Goal: Find specific page/section: Find specific page/section

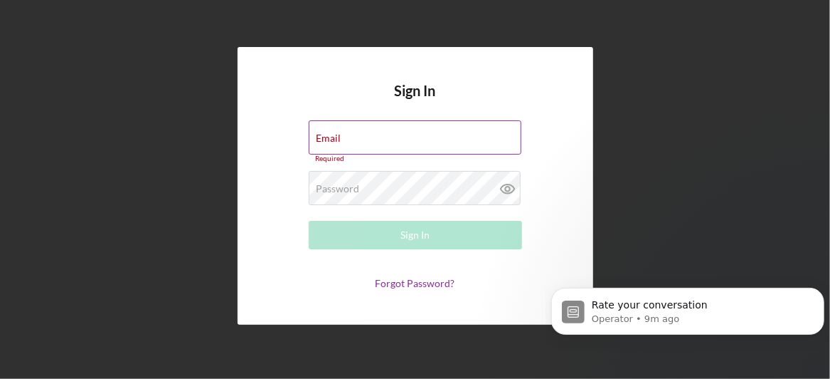
click at [355, 142] on div "Email Required" at bounding box center [415, 141] width 213 height 43
paste input "mibrakt@jfsannarbor.org"
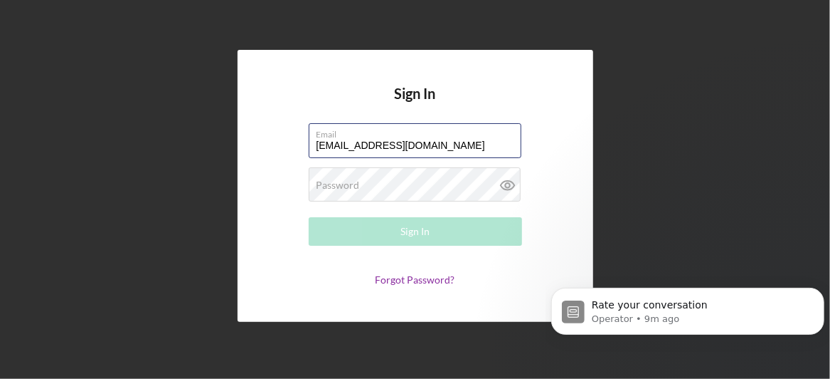
type input "mibrakt@jfsannarbor.org"
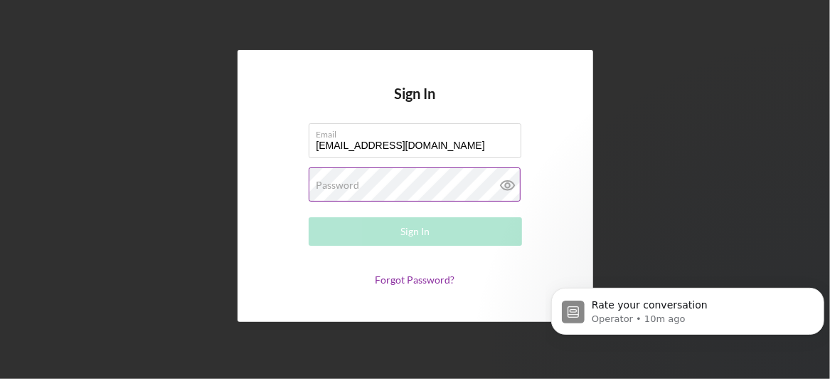
click at [356, 181] on label "Password" at bounding box center [338, 184] width 43 height 11
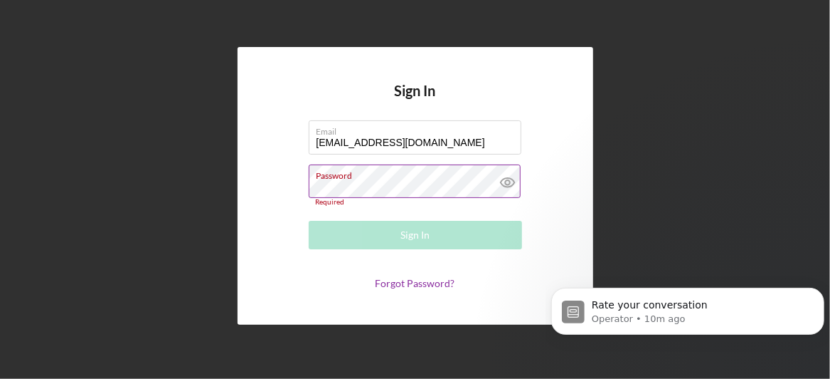
click at [329, 174] on div "Password Required" at bounding box center [415, 185] width 213 height 42
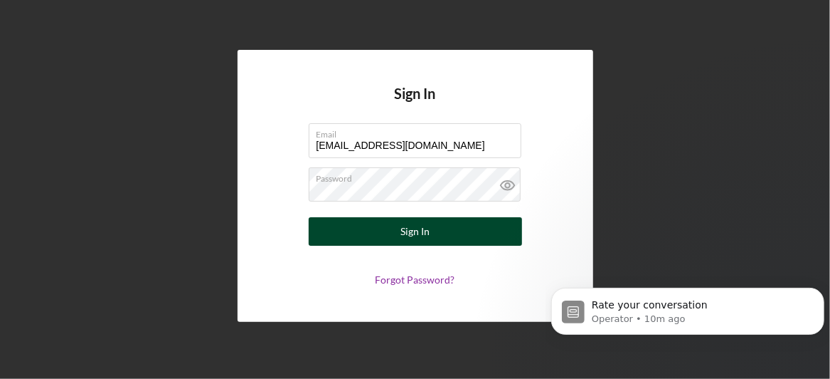
click at [356, 237] on button "Sign In" at bounding box center [415, 231] width 213 height 28
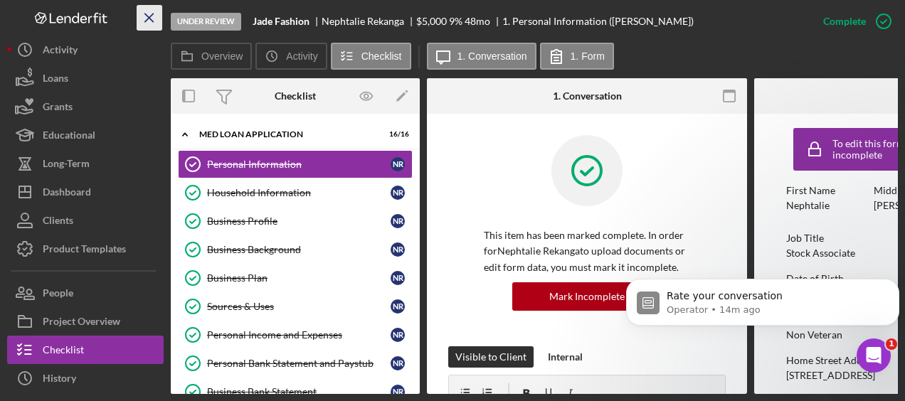
click at [152, 17] on icon "Icon/Menu Close" at bounding box center [150, 18] width 32 height 32
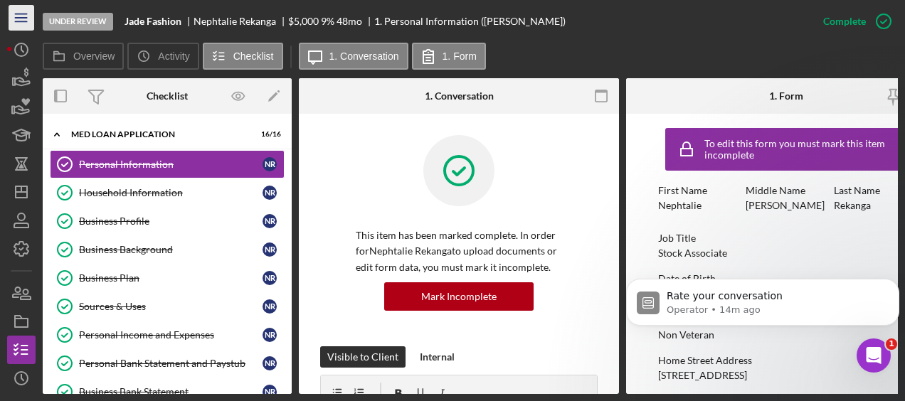
click at [26, 21] on icon "Icon/Menu" at bounding box center [22, 18] width 32 height 32
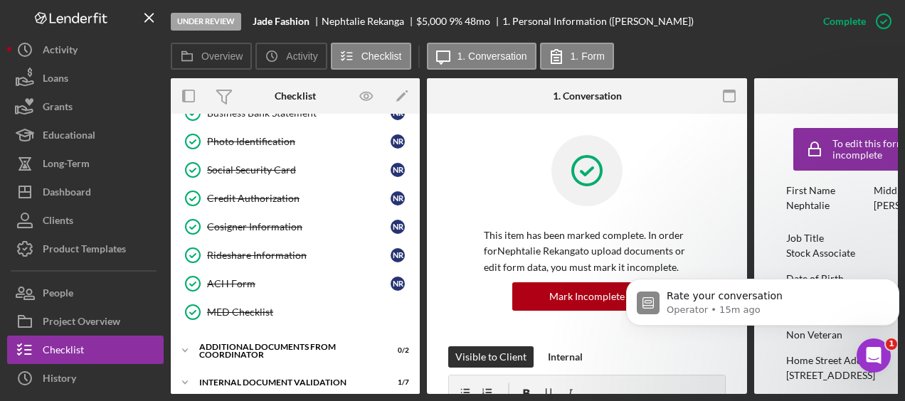
scroll to position [280, 0]
click at [151, 14] on icon "Icon/Menu Close" at bounding box center [150, 18] width 32 height 32
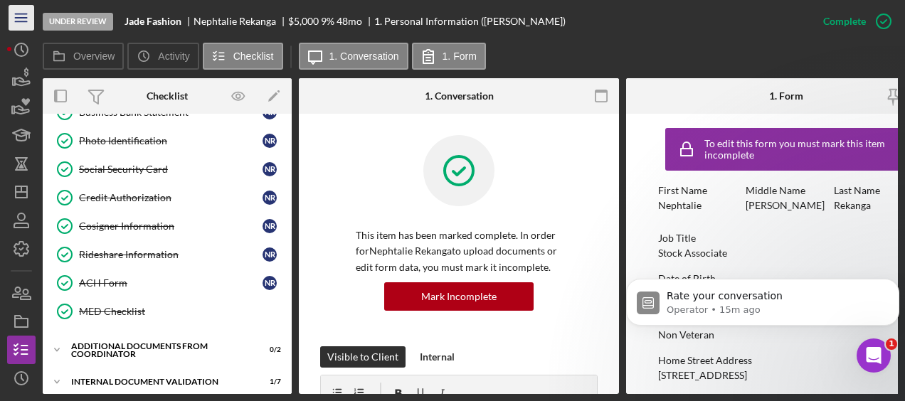
click at [23, 21] on icon "Icon/Menu" at bounding box center [22, 18] width 32 height 32
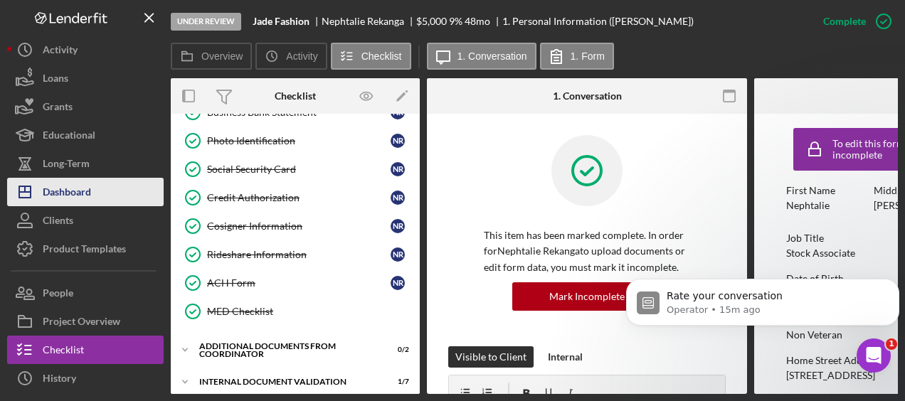
click at [96, 199] on button "Icon/Dashboard Dashboard" at bounding box center [85, 192] width 157 height 28
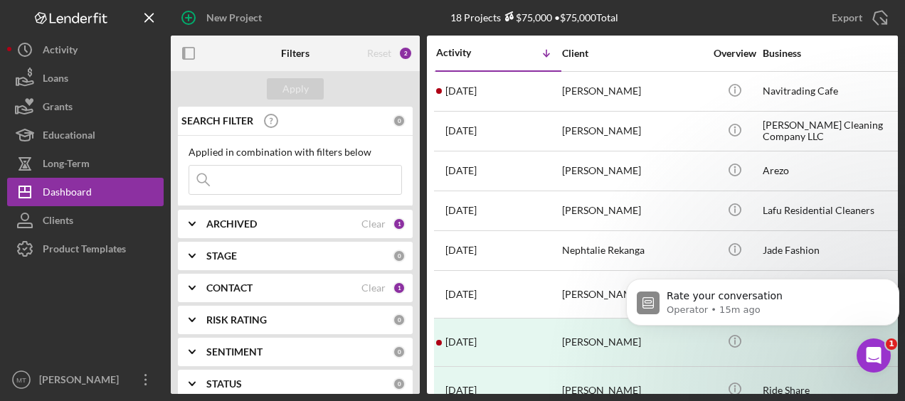
click at [254, 185] on input at bounding box center [295, 180] width 212 height 28
type input "[PERSON_NAME]"
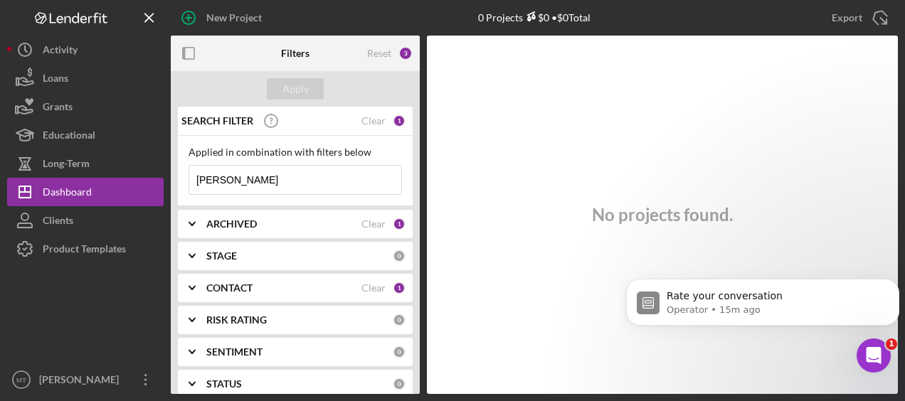
drag, startPoint x: 251, startPoint y: 185, endPoint x: 194, endPoint y: 179, distance: 58.0
click at [194, 179] on input "[PERSON_NAME]" at bounding box center [295, 180] width 212 height 28
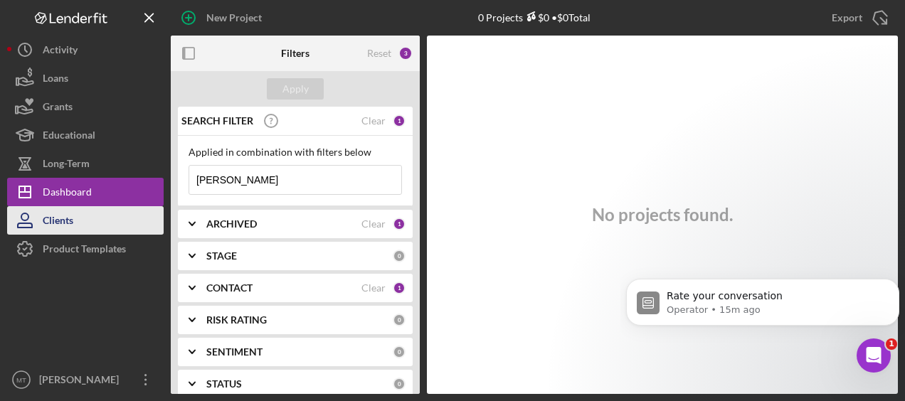
type input "castillo"
click at [51, 227] on div "Clients" at bounding box center [58, 222] width 31 height 32
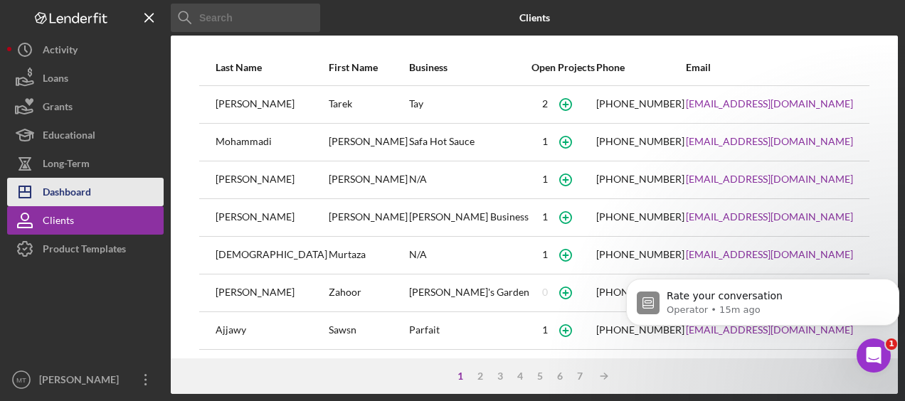
click at [77, 203] on div "Dashboard" at bounding box center [67, 194] width 48 height 32
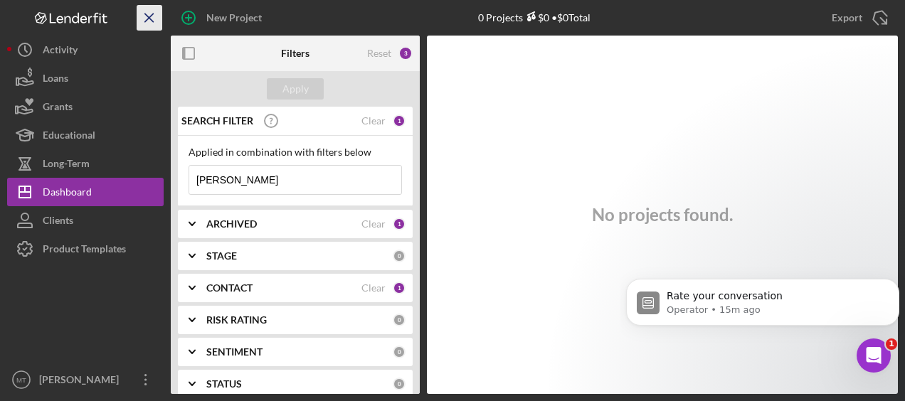
click at [141, 14] on icon "Icon/Menu Close" at bounding box center [150, 18] width 32 height 32
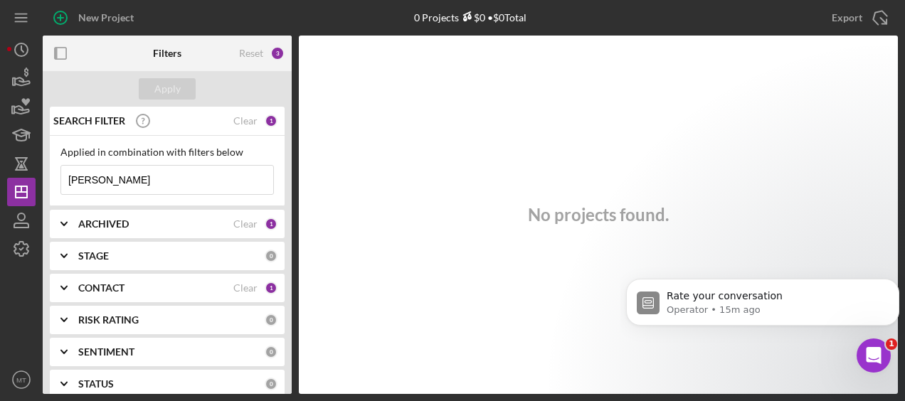
click at [141, 14] on button "New Project" at bounding box center [95, 18] width 105 height 28
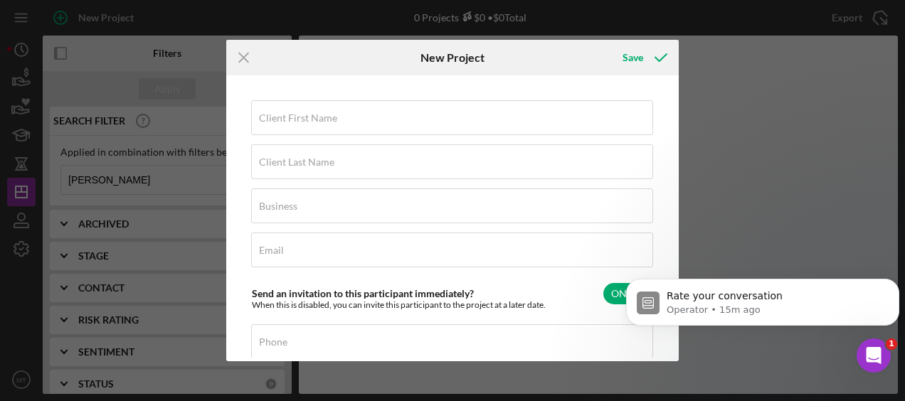
click at [726, 194] on div "Icon/Menu Close New Project Save Client First Name Required Client Last Name Re…" at bounding box center [452, 200] width 905 height 401
click at [242, 54] on icon "Icon/Menu Close" at bounding box center [244, 58] width 36 height 36
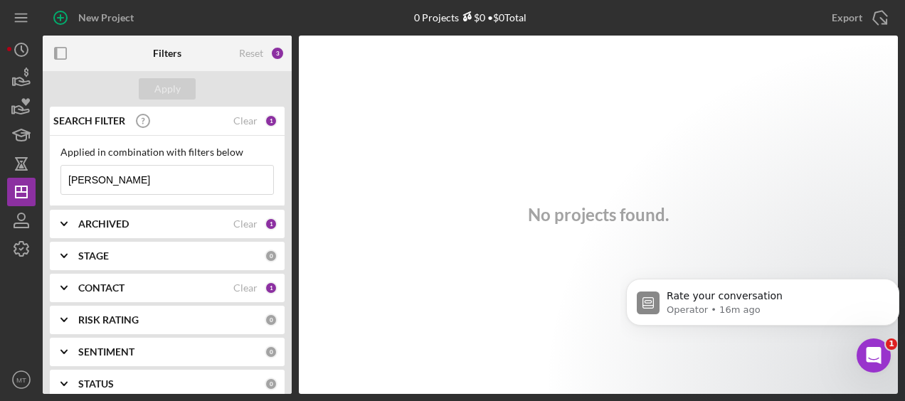
drag, startPoint x: 107, startPoint y: 181, endPoint x: 39, endPoint y: 171, distance: 69.0
click at [39, 171] on div "New Project 0 Projects $0 • $0 Total castillo Export Icon/Export Filters Reset …" at bounding box center [452, 197] width 891 height 394
drag, startPoint x: 101, startPoint y: 180, endPoint x: 374, endPoint y: 214, distance: 274.6
click at [374, 214] on div "No projects found." at bounding box center [598, 215] width 599 height 359
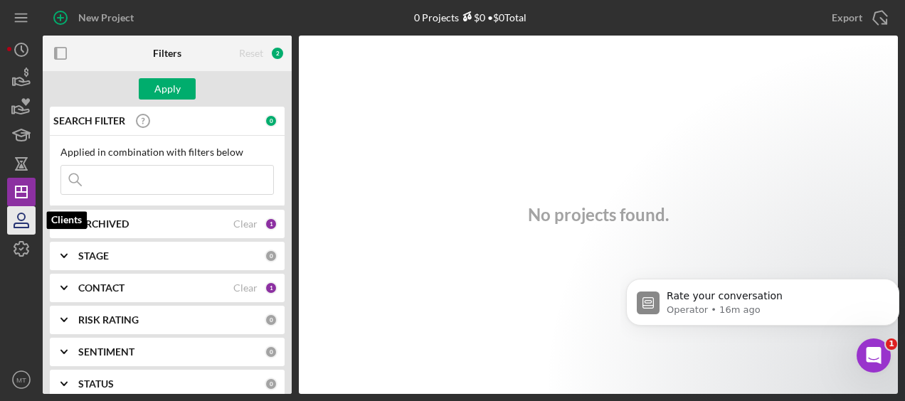
click at [18, 216] on icon "button" at bounding box center [21, 216] width 7 height 7
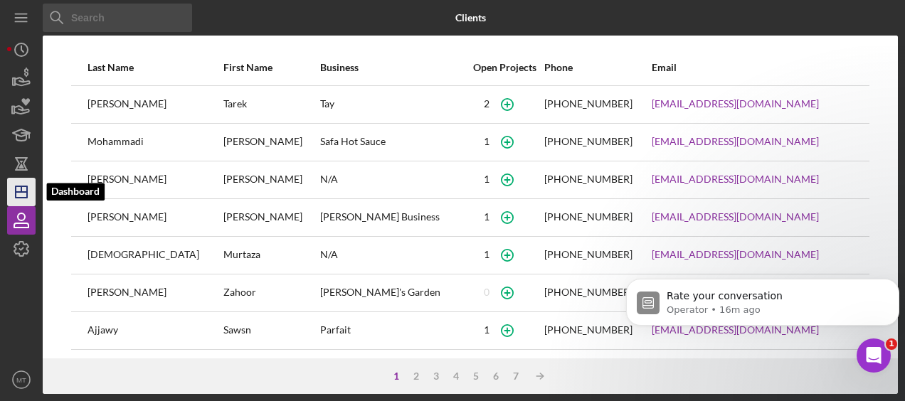
click at [18, 202] on icon "Icon/Dashboard" at bounding box center [22, 192] width 36 height 36
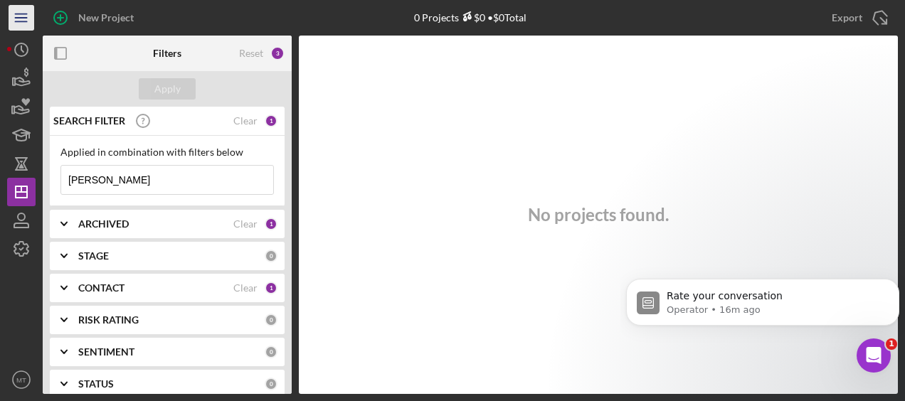
click at [24, 17] on icon "Icon/Menu" at bounding box center [22, 18] width 32 height 32
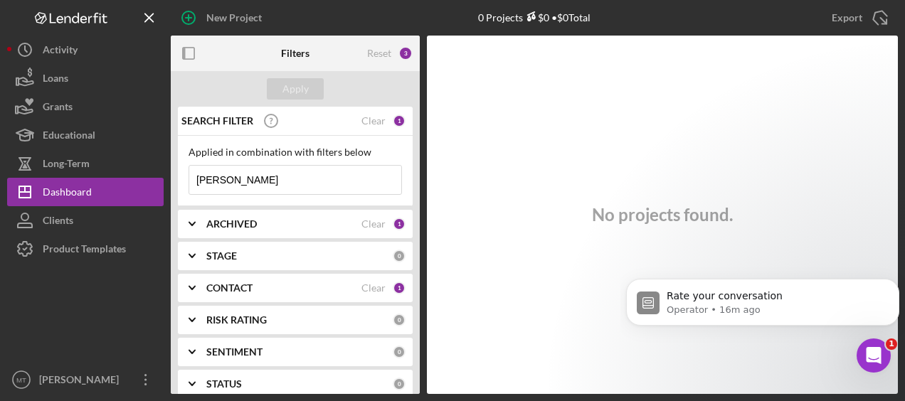
click at [73, 14] on icon "Logo-Reversed Created with Sketch." at bounding box center [71, 18] width 128 height 12
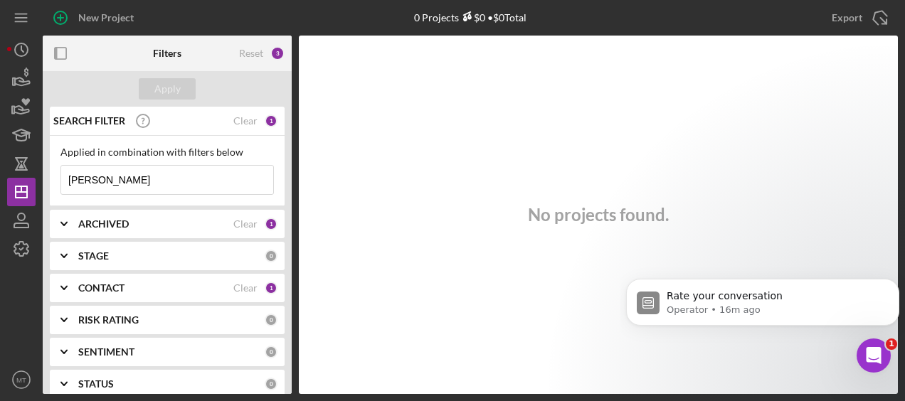
drag, startPoint x: 131, startPoint y: 182, endPoint x: 54, endPoint y: 146, distance: 85.0
click at [54, 146] on div "Applied in combination with filters below castillo Icon/Menu Close" at bounding box center [167, 171] width 235 height 70
click at [23, 381] on text "MT" at bounding box center [21, 380] width 10 height 8
click at [20, 307] on div at bounding box center [21, 314] width 28 height 102
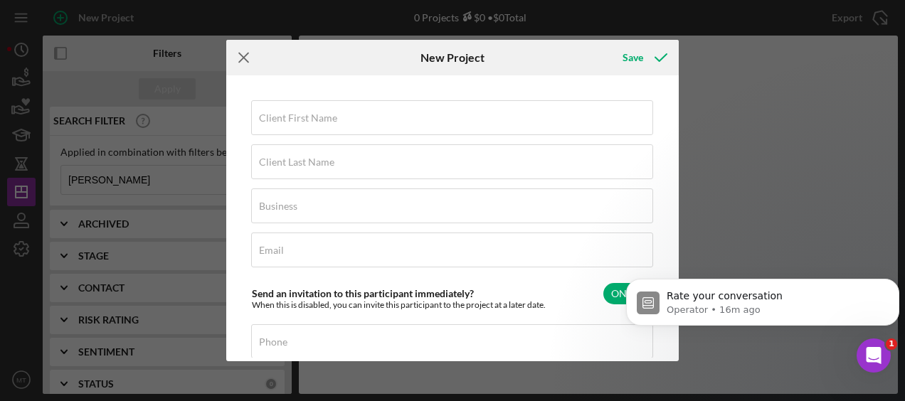
click at [242, 57] on line at bounding box center [243, 57] width 9 height 9
click at [243, 60] on icon "Icon/Menu Close" at bounding box center [244, 58] width 36 height 36
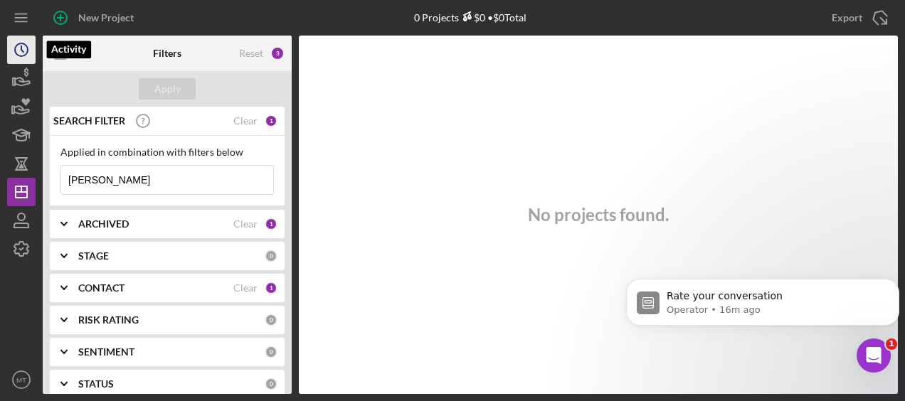
click at [25, 37] on icon "Icon/History" at bounding box center [22, 50] width 36 height 36
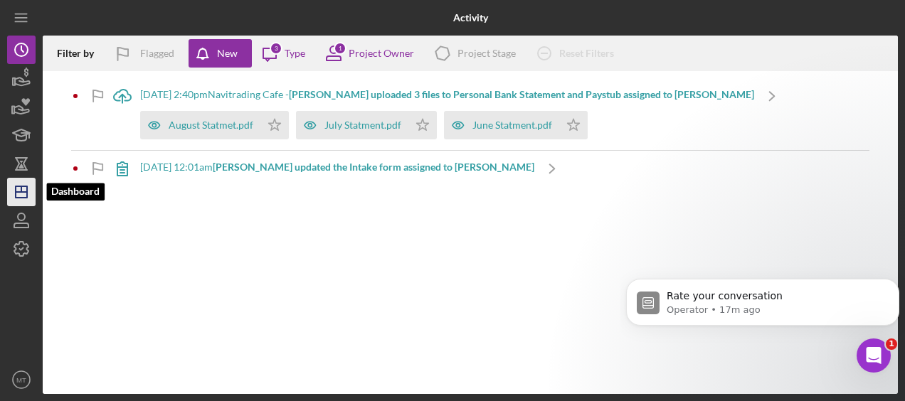
click at [23, 189] on icon "Icon/Dashboard" at bounding box center [22, 192] width 36 height 36
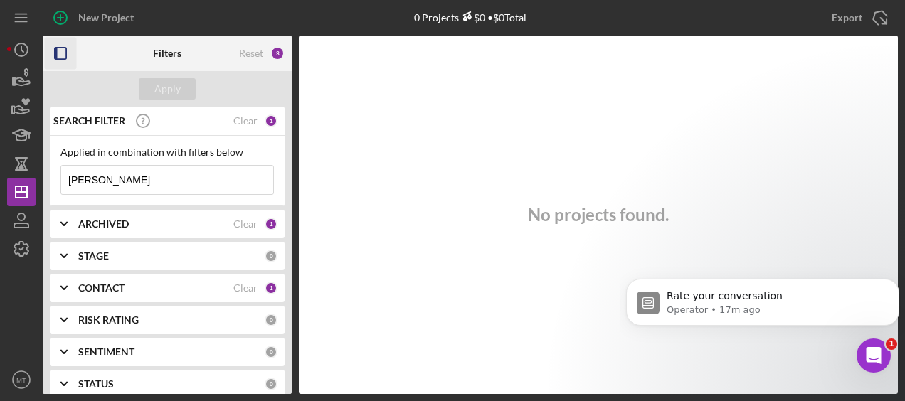
click at [58, 55] on icon "button" at bounding box center [61, 54] width 32 height 32
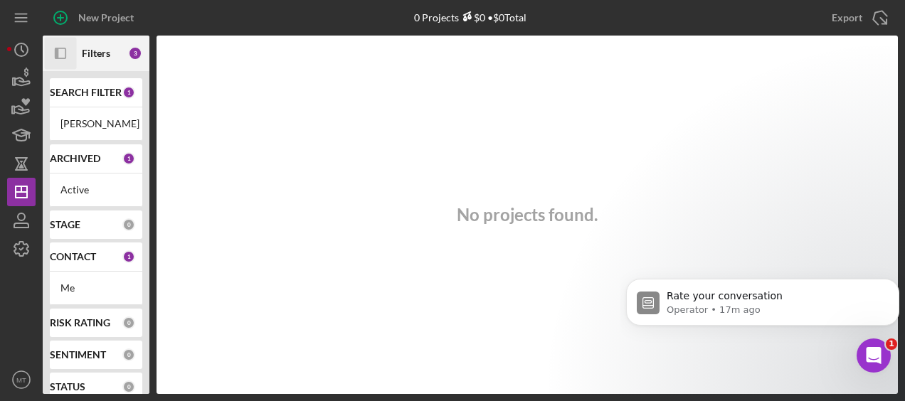
click at [58, 55] on icon "Icon/Panel Side Expand" at bounding box center [61, 54] width 32 height 32
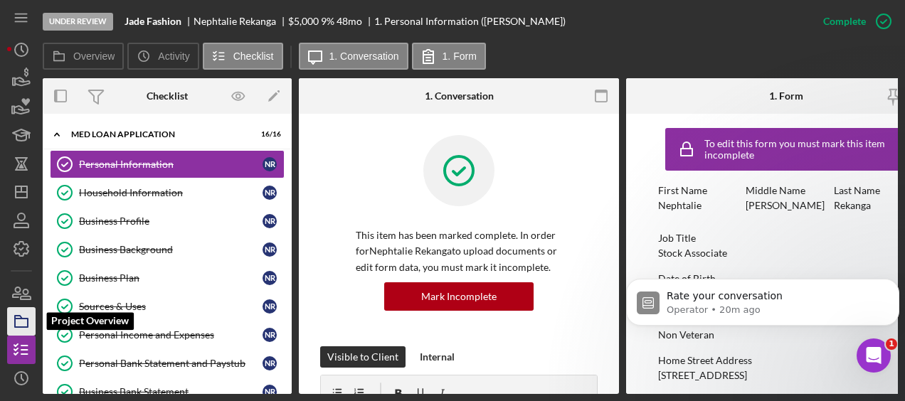
click at [28, 332] on icon "button" at bounding box center [22, 322] width 36 height 36
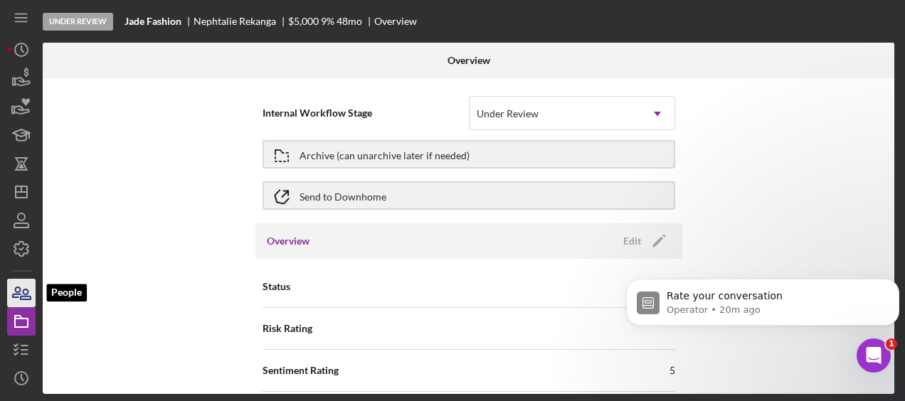
click at [24, 294] on icon "button" at bounding box center [26, 295] width 10 height 10
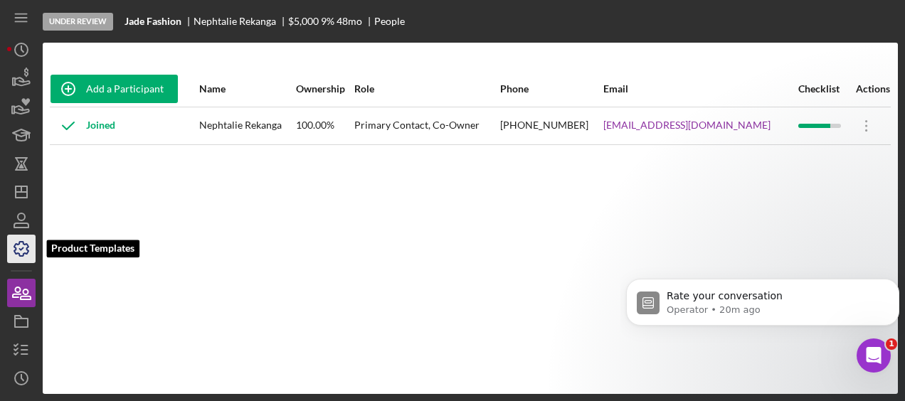
click at [17, 253] on icon "button" at bounding box center [22, 249] width 36 height 36
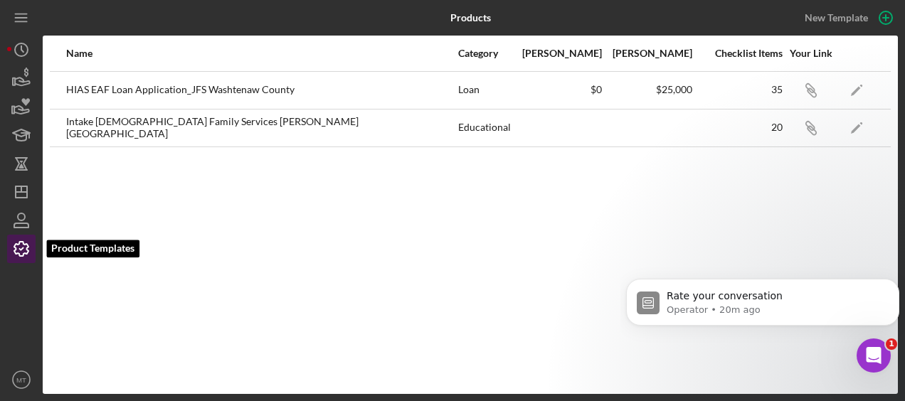
click at [23, 253] on icon "button" at bounding box center [22, 249] width 36 height 36
drag, startPoint x: 23, startPoint y: 253, endPoint x: 31, endPoint y: 275, distance: 24.3
click at [31, 275] on div at bounding box center [21, 314] width 28 height 102
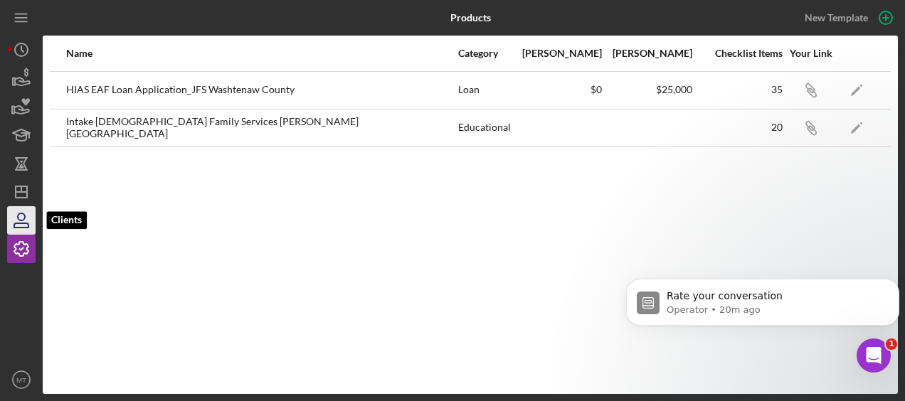
click at [24, 222] on icon "button" at bounding box center [22, 221] width 36 height 36
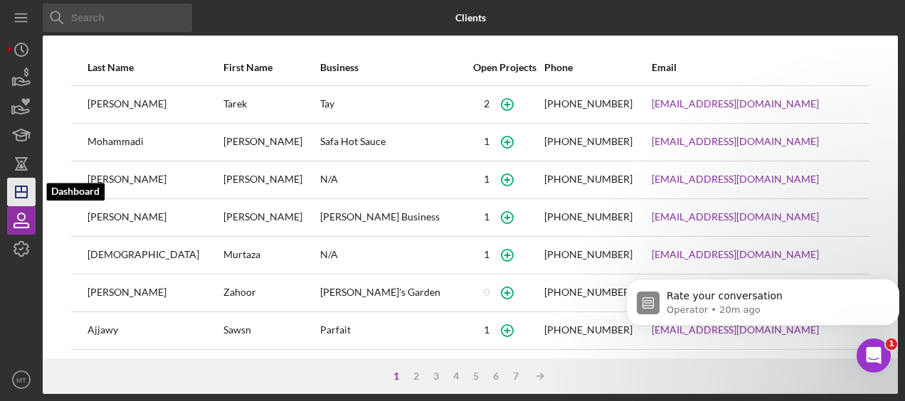
click at [28, 189] on icon "Icon/Dashboard" at bounding box center [22, 192] width 36 height 36
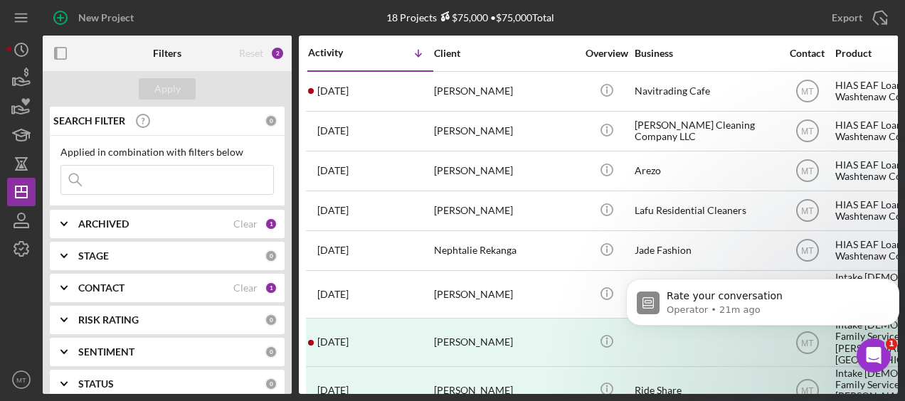
click at [152, 174] on input at bounding box center [167, 180] width 212 height 28
type input "KHALIL"
click at [179, 95] on div "Apply" at bounding box center [167, 88] width 26 height 21
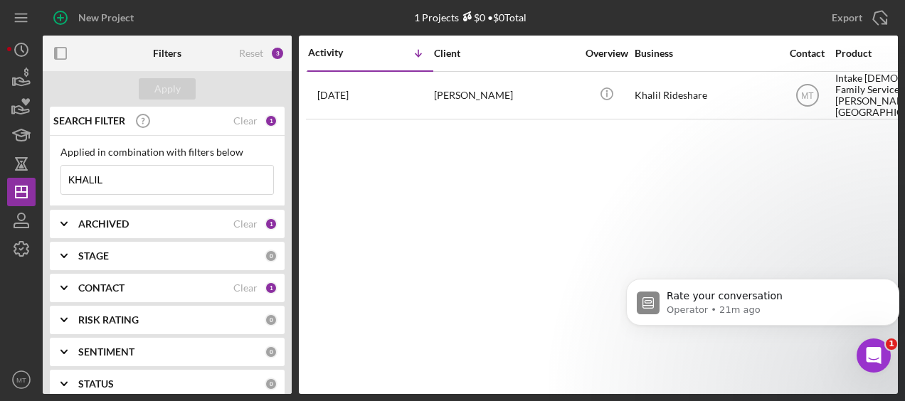
drag, startPoint x: 120, startPoint y: 181, endPoint x: 54, endPoint y: 173, distance: 65.9
click at [54, 173] on div "Applied in combination with filters below KHALIL Icon/Menu Close" at bounding box center [167, 171] width 235 height 70
type input "j"
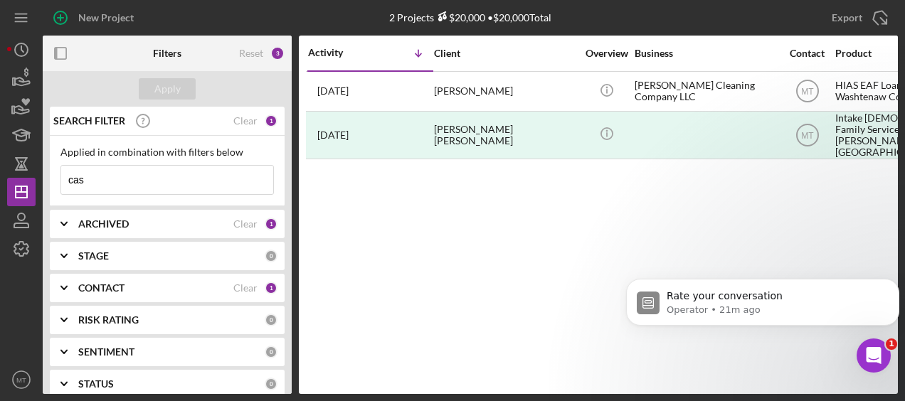
drag, startPoint x: 115, startPoint y: 179, endPoint x: 49, endPoint y: 175, distance: 65.6
click at [49, 175] on div "SEARCH FILTER Clear 1 Applied in combination with filters below cas Icon/Menu C…" at bounding box center [167, 250] width 249 height 287
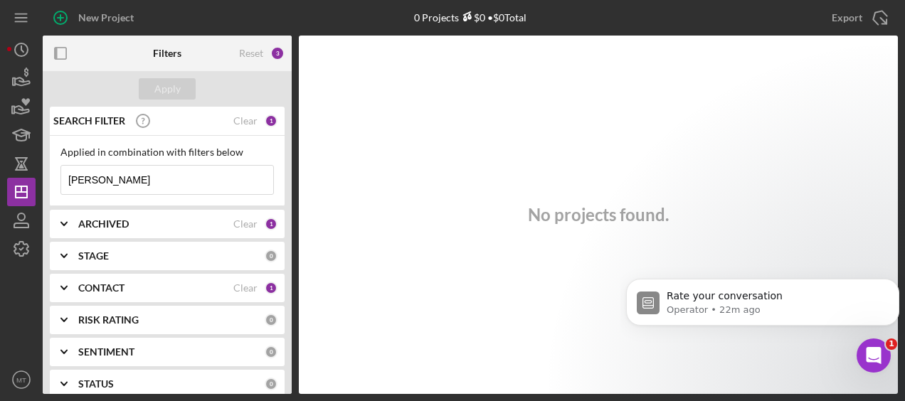
drag, startPoint x: 110, startPoint y: 181, endPoint x: 6, endPoint y: 159, distance: 106.2
click at [6, 159] on div "New Project 0 Projects $0 • $0 Total Export Icon/Export Filters Reset 3 Apply S…" at bounding box center [452, 200] width 905 height 401
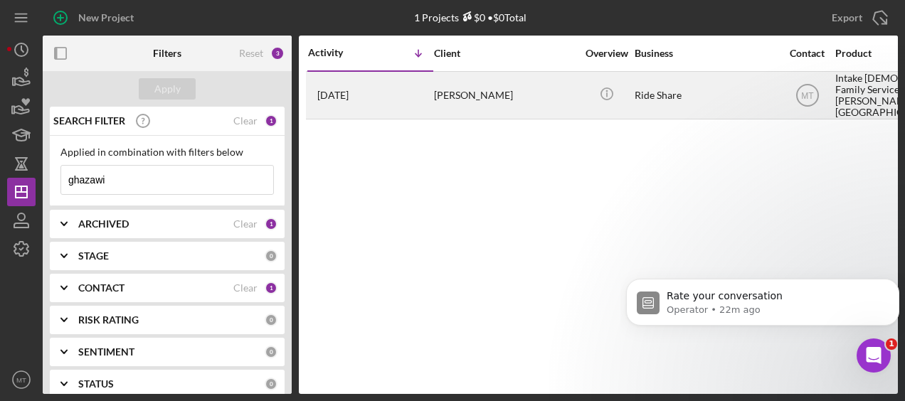
type input "ghazawi"
click at [466, 85] on div "[PERSON_NAME]" at bounding box center [505, 96] width 142 height 46
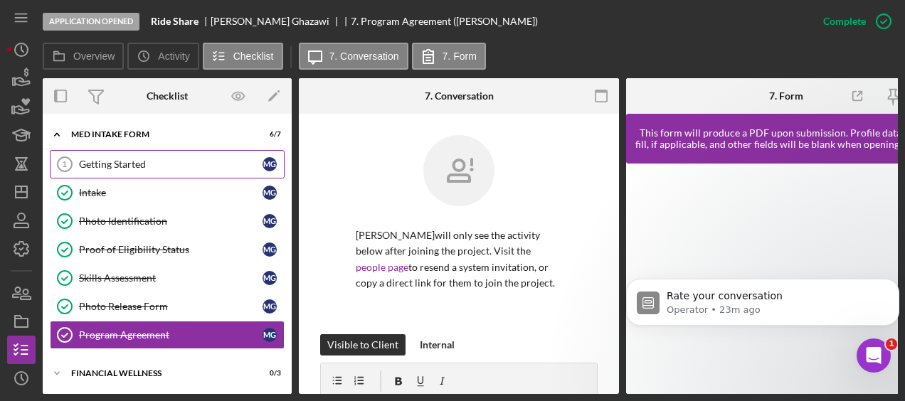
click at [134, 153] on link "Getting Started 1 Getting Started M G" at bounding box center [167, 164] width 235 height 28
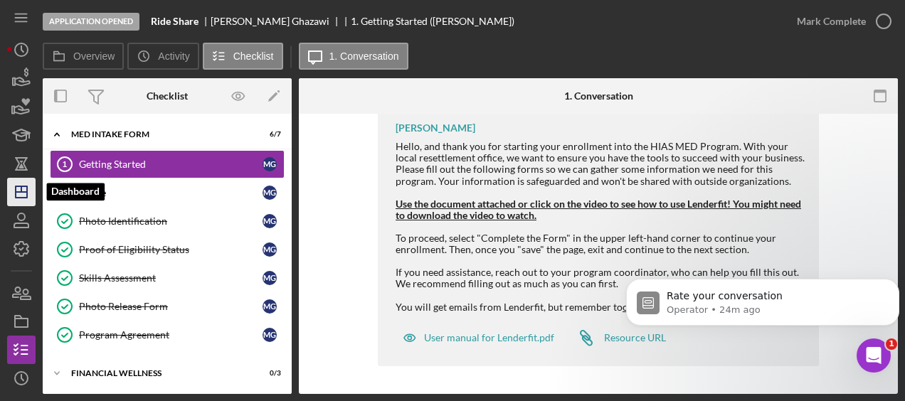
click at [23, 199] on icon "Icon/Dashboard" at bounding box center [22, 192] width 36 height 36
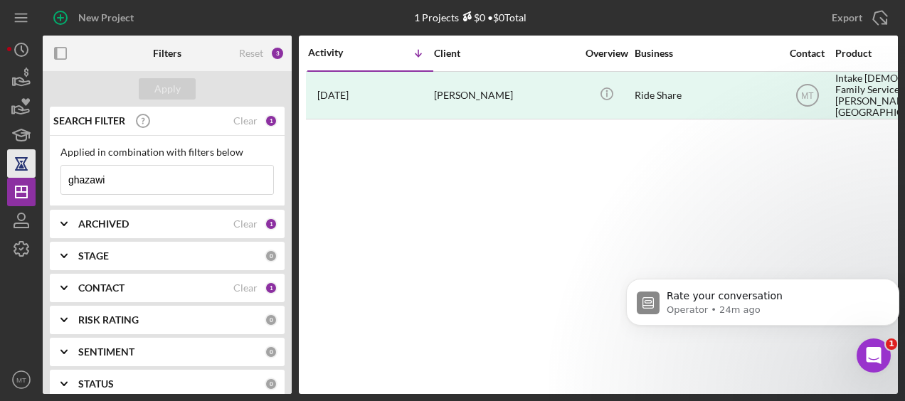
drag, startPoint x: 112, startPoint y: 180, endPoint x: 25, endPoint y: 158, distance: 89.6
click at [25, 158] on div "New Project 1 Projects $0 • $0 Total ghazawi Export Icon/Export Filters Reset 3…" at bounding box center [452, 197] width 891 height 394
click at [100, 185] on input at bounding box center [167, 180] width 212 height 28
type input "syrousi"
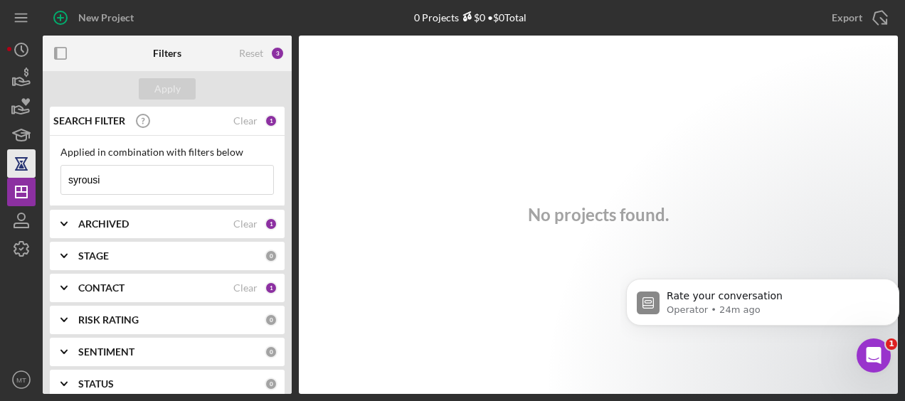
drag, startPoint x: 105, startPoint y: 184, endPoint x: 34, endPoint y: 165, distance: 73.5
click at [34, 165] on div "New Project 0 Projects $0 • $0 Total ghazawi Export Icon/Export Filters Reset 3…" at bounding box center [452, 197] width 891 height 394
click at [111, 182] on input at bounding box center [167, 180] width 212 height 28
drag, startPoint x: 95, startPoint y: 178, endPoint x: 59, endPoint y: 170, distance: 37.1
click at [59, 170] on div "Applied in combination with filters below negin Icon/Menu Close" at bounding box center [167, 171] width 235 height 70
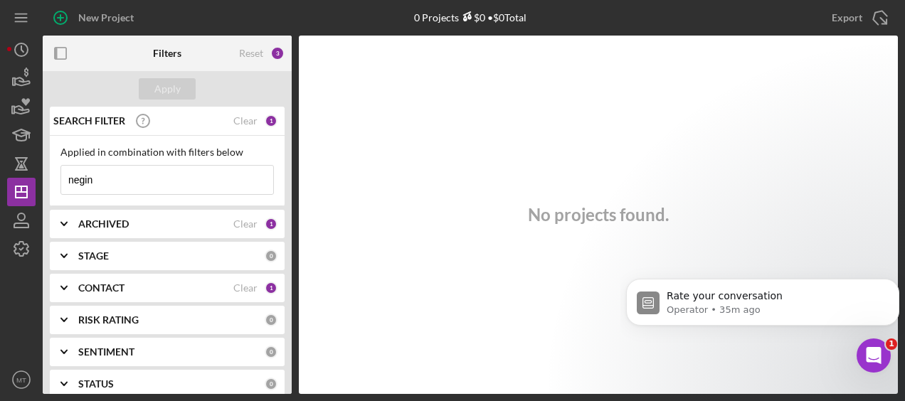
paste input "Moradia"
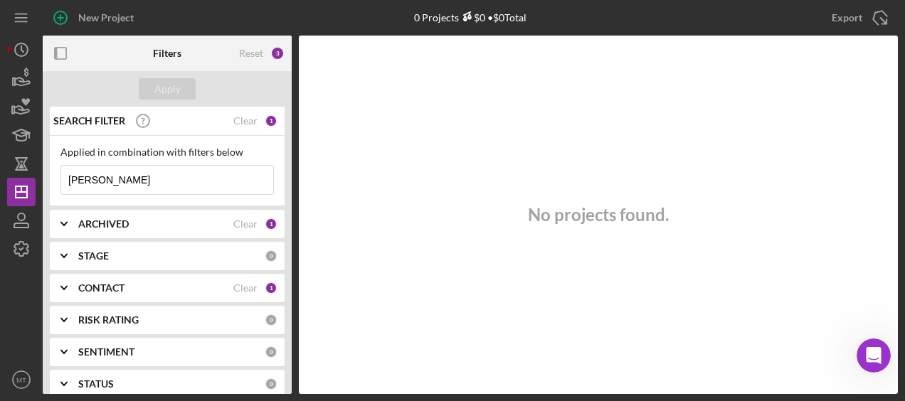
drag, startPoint x: 112, startPoint y: 182, endPoint x: 48, endPoint y: 176, distance: 65.1
click at [48, 176] on div "SEARCH FILTER Clear 1 Applied in combination with filters below [PERSON_NAME] I…" at bounding box center [167, 250] width 249 height 287
paste input "Khodayar"
drag, startPoint x: 121, startPoint y: 184, endPoint x: 42, endPoint y: 186, distance: 79.0
drag, startPoint x: 42, startPoint y: 186, endPoint x: 350, endPoint y: 188, distance: 308.1
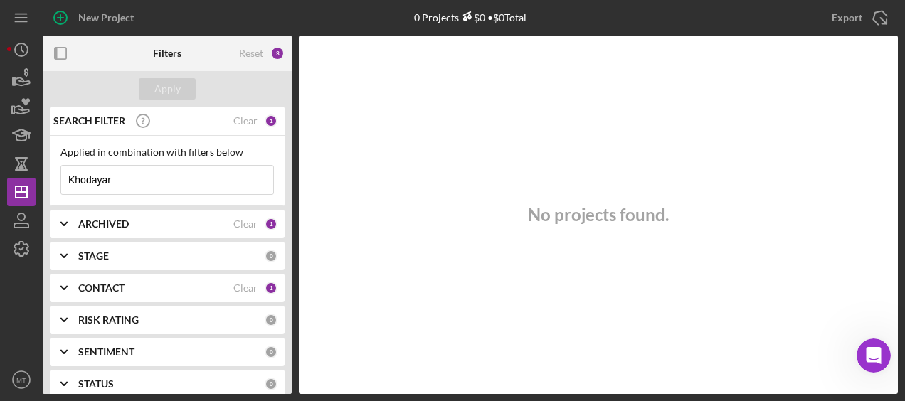
click at [350, 188] on div "No projects found." at bounding box center [598, 215] width 599 height 359
drag, startPoint x: 113, startPoint y: 182, endPoint x: 59, endPoint y: 164, distance: 57.2
click at [59, 164] on div "Applied in combination with filters below Khodayar Icon/Menu Close" at bounding box center [167, 171] width 235 height 70
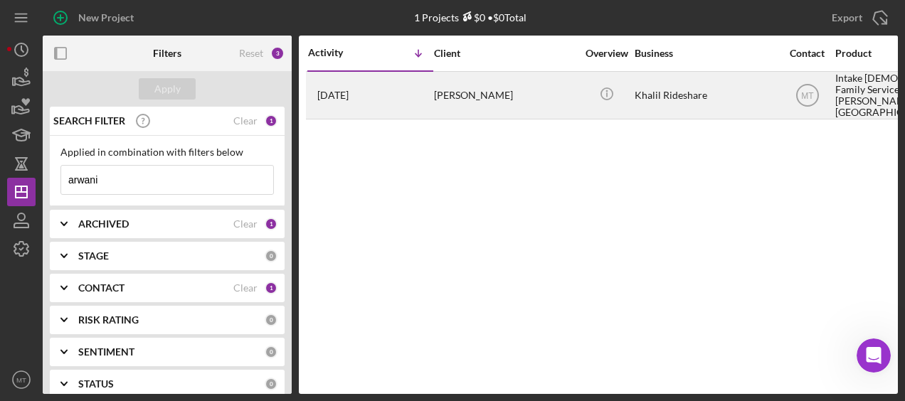
type input "arwani"
click at [452, 87] on div "[PERSON_NAME]" at bounding box center [505, 96] width 142 height 46
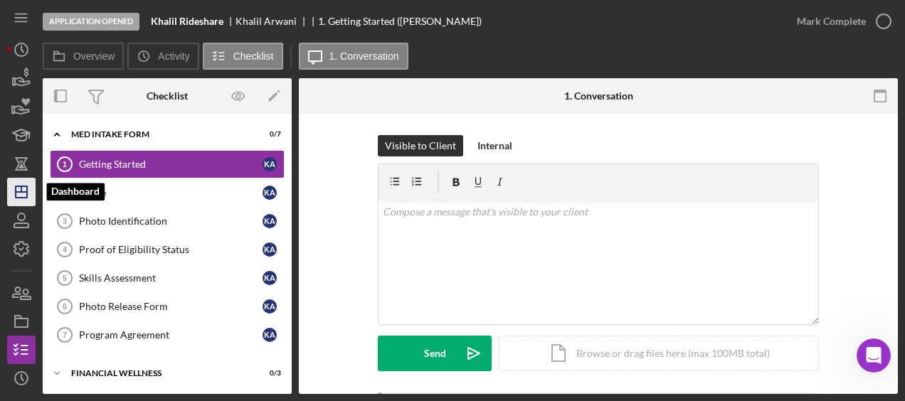
click at [23, 194] on icon "Icon/Dashboard" at bounding box center [22, 192] width 36 height 36
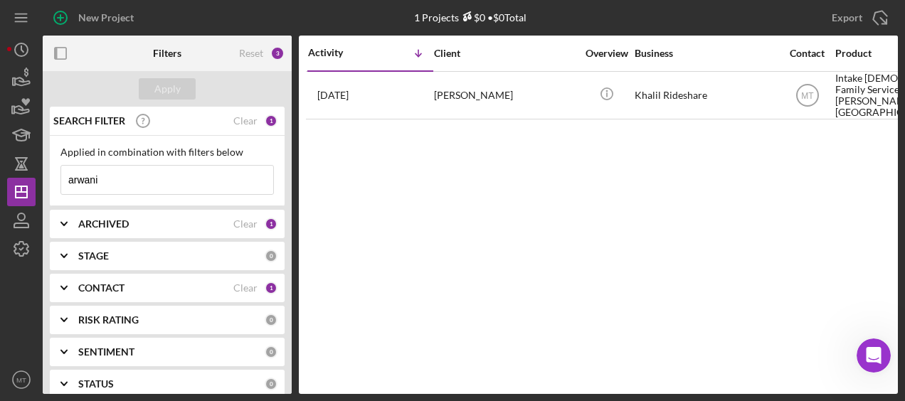
click at [102, 181] on input "arwani" at bounding box center [167, 180] width 212 height 28
paste input "Oghlan"
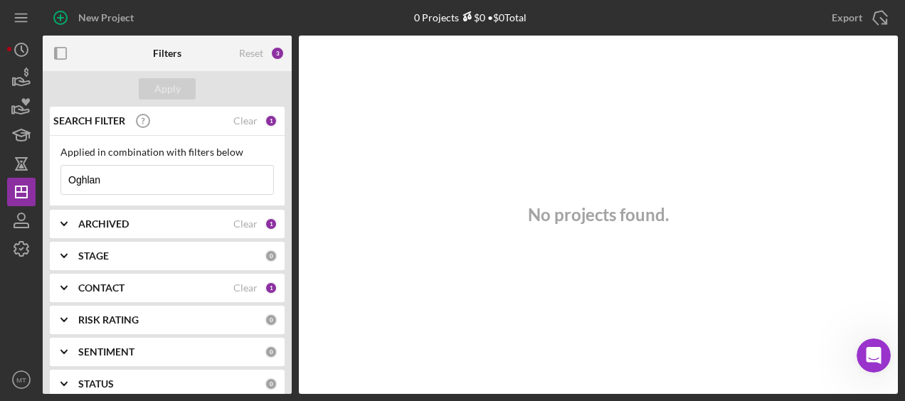
click at [98, 171] on input "Oghlan" at bounding box center [167, 180] width 212 height 28
paste input "Monther"
type input "Monther"
drag, startPoint x: 103, startPoint y: 174, endPoint x: 31, endPoint y: 161, distance: 73.0
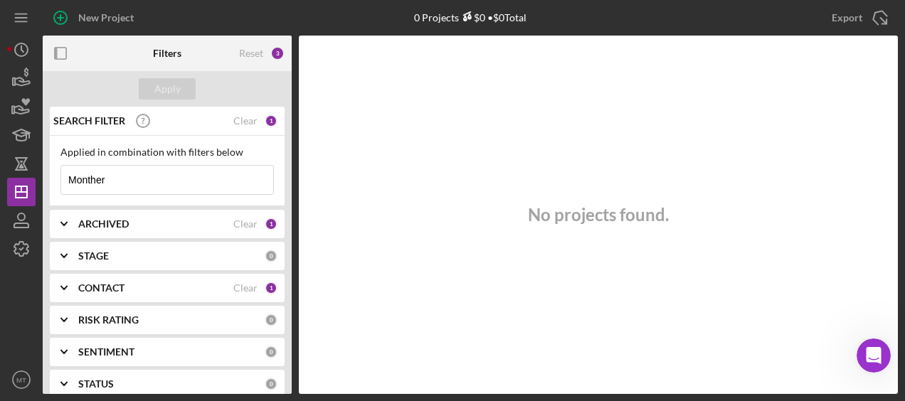
drag, startPoint x: 31, startPoint y: 161, endPoint x: 227, endPoint y: 176, distance: 196.3
click at [227, 176] on input "Monther" at bounding box center [167, 180] width 212 height 28
click at [95, 186] on input "Monther" at bounding box center [167, 180] width 212 height 28
drag, startPoint x: 100, startPoint y: 184, endPoint x: 56, endPoint y: 174, distance: 44.7
click at [56, 174] on div "Applied in combination with filters below Monther Icon/Menu Close" at bounding box center [167, 171] width 235 height 70
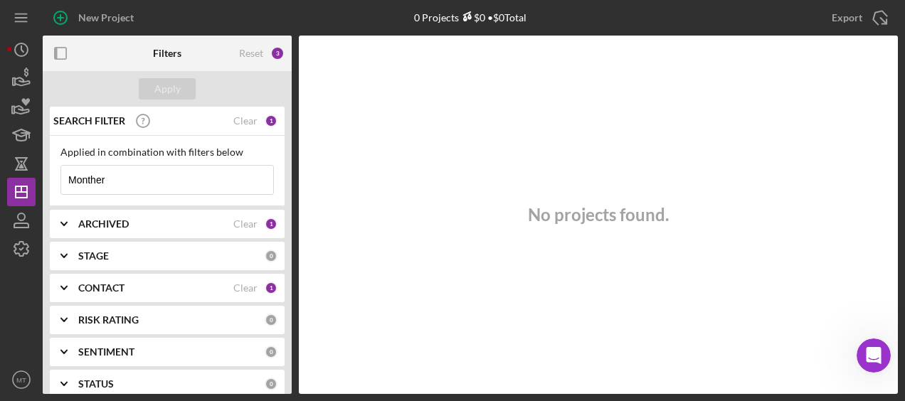
drag, startPoint x: 114, startPoint y: 183, endPoint x: 55, endPoint y: 179, distance: 58.5
click at [55, 179] on div "Applied in combination with filters below Monther Icon/Menu Close" at bounding box center [167, 171] width 235 height 70
type input "zia"
drag, startPoint x: 97, startPoint y: 176, endPoint x: 41, endPoint y: 162, distance: 58.0
drag, startPoint x: 41, startPoint y: 162, endPoint x: 85, endPoint y: 65, distance: 107.3
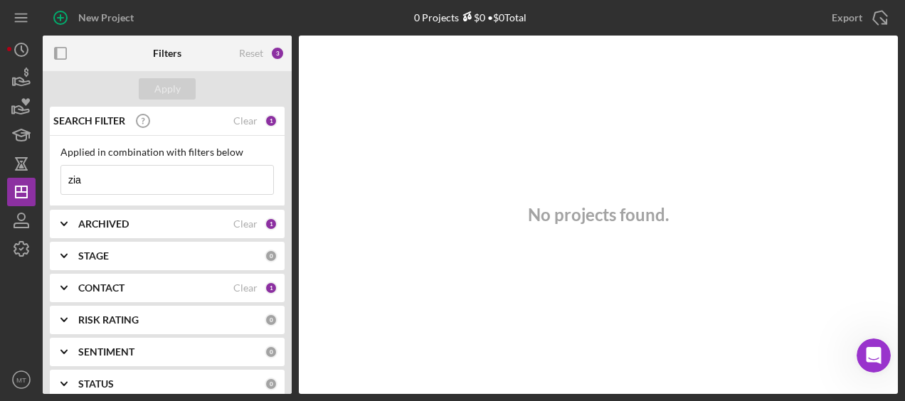
click at [85, 65] on div at bounding box center [84, 54] width 83 height 36
drag, startPoint x: 80, startPoint y: 178, endPoint x: 61, endPoint y: 177, distance: 19.2
drag, startPoint x: 61, startPoint y: 177, endPoint x: 447, endPoint y: 164, distance: 385.9
click at [447, 164] on div "No projects found." at bounding box center [598, 215] width 599 height 359
drag, startPoint x: 88, startPoint y: 182, endPoint x: 65, endPoint y: 174, distance: 25.0
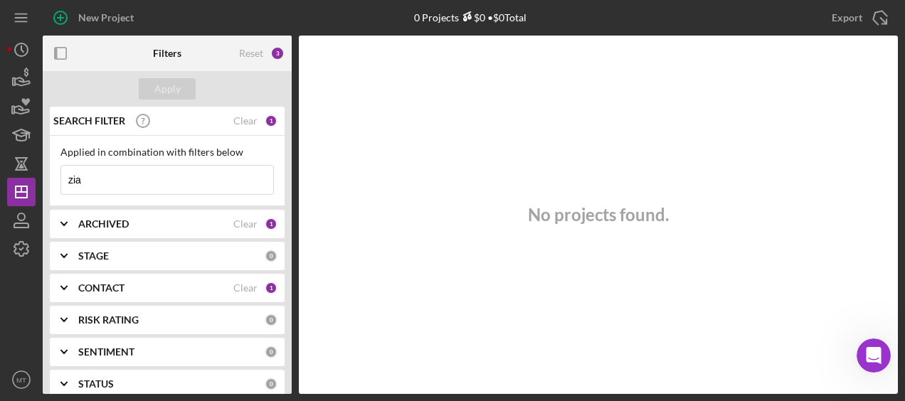
drag, startPoint x: 65, startPoint y: 174, endPoint x: 85, endPoint y: 185, distance: 22.9
drag, startPoint x: 85, startPoint y: 177, endPoint x: 66, endPoint y: 181, distance: 19.5
click at [66, 181] on input "zia" at bounding box center [167, 180] width 212 height 28
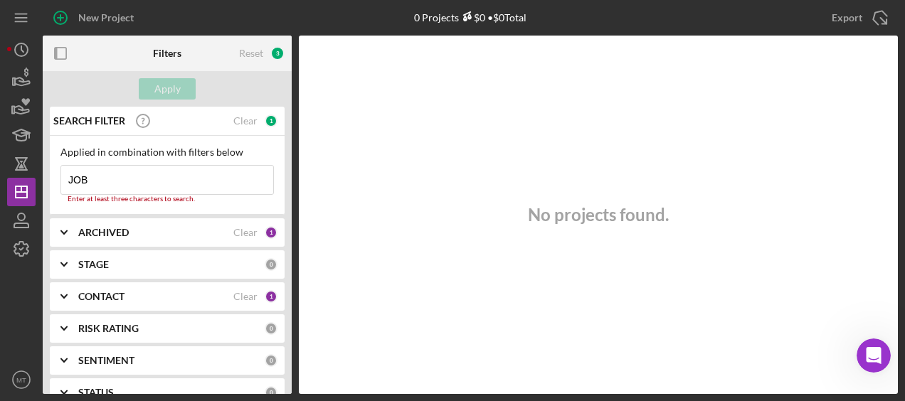
type input "[PERSON_NAME]"
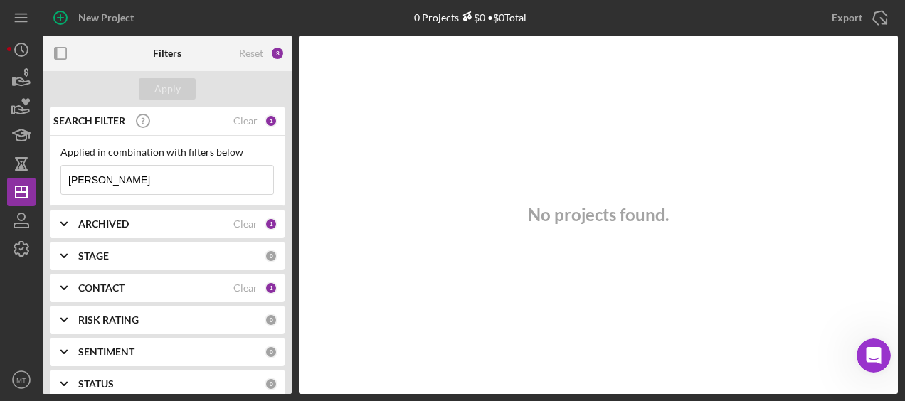
drag, startPoint x: 111, startPoint y: 181, endPoint x: 60, endPoint y: 181, distance: 51.2
click at [60, 181] on div "[PERSON_NAME] Icon/Menu Close" at bounding box center [166, 180] width 213 height 30
type input "EBRIMA"
drag, startPoint x: 123, startPoint y: 184, endPoint x: 43, endPoint y: 166, distance: 82.3
click at [43, 166] on div "SEARCH FILTER Clear 1 Applied in combination with filters below EBRIMA Icon/Men…" at bounding box center [167, 250] width 249 height 287
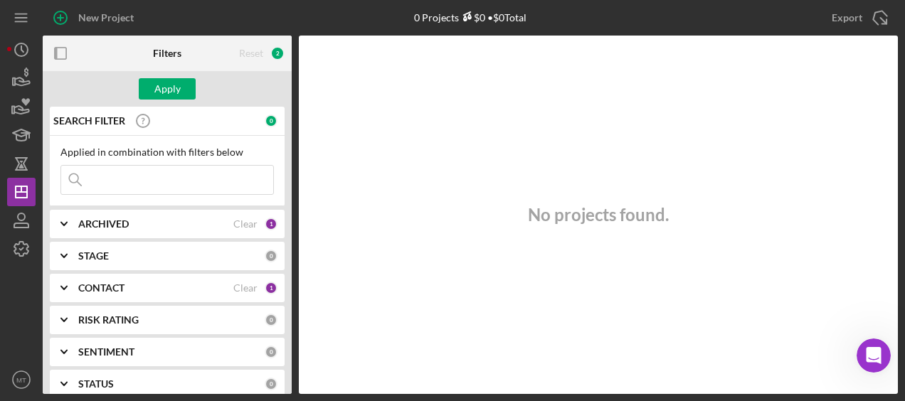
click at [137, 173] on input at bounding box center [167, 180] width 212 height 28
type input "i"
drag, startPoint x: 117, startPoint y: 175, endPoint x: 35, endPoint y: 162, distance: 82.9
drag, startPoint x: 35, startPoint y: 162, endPoint x: 222, endPoint y: 176, distance: 187.7
drag, startPoint x: 90, startPoint y: 176, endPoint x: 62, endPoint y: 172, distance: 28.8
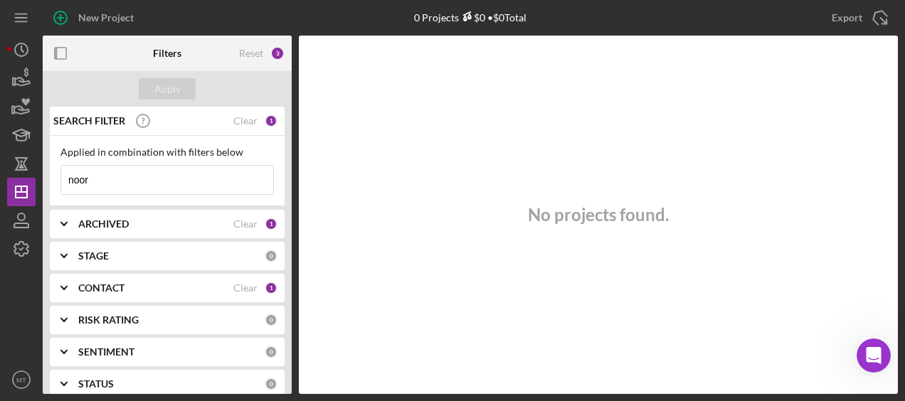
click at [62, 172] on input "noor" at bounding box center [167, 180] width 212 height 28
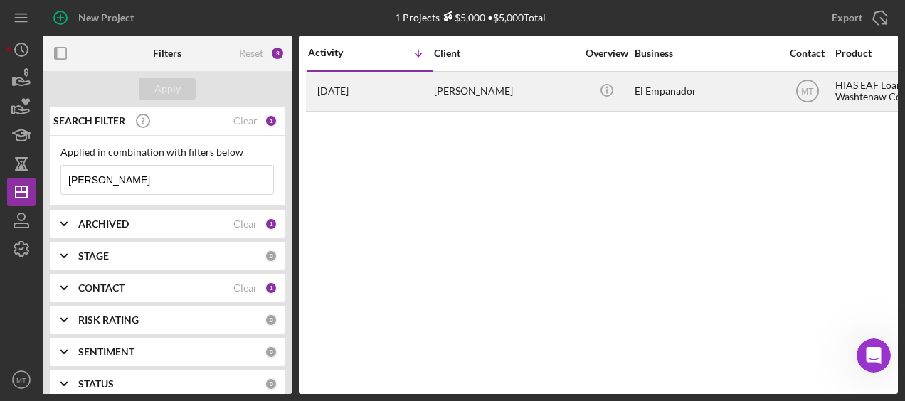
type input "[PERSON_NAME]"
click at [448, 93] on div "[PERSON_NAME]" at bounding box center [505, 92] width 142 height 38
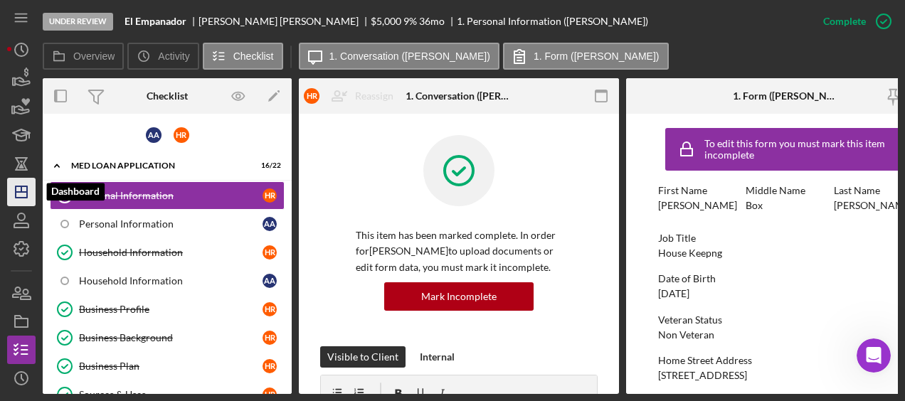
click at [27, 195] on polygon "button" at bounding box center [21, 191] width 11 height 11
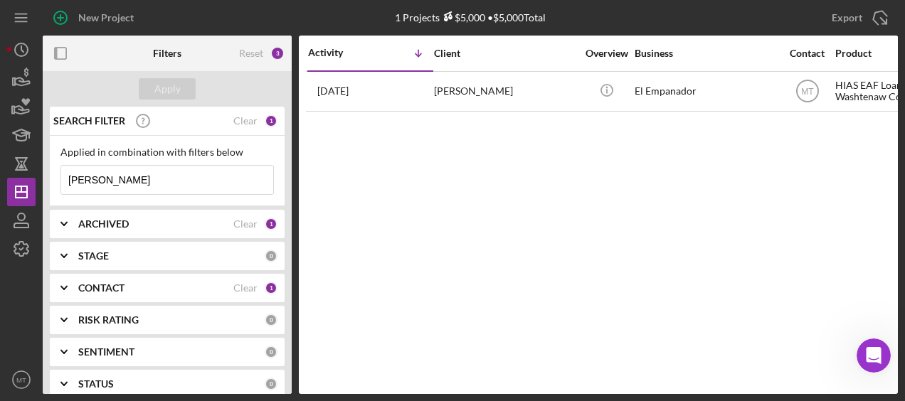
click at [124, 183] on input "[PERSON_NAME]" at bounding box center [167, 180] width 212 height 28
paste input "[PERSON_NAME],"
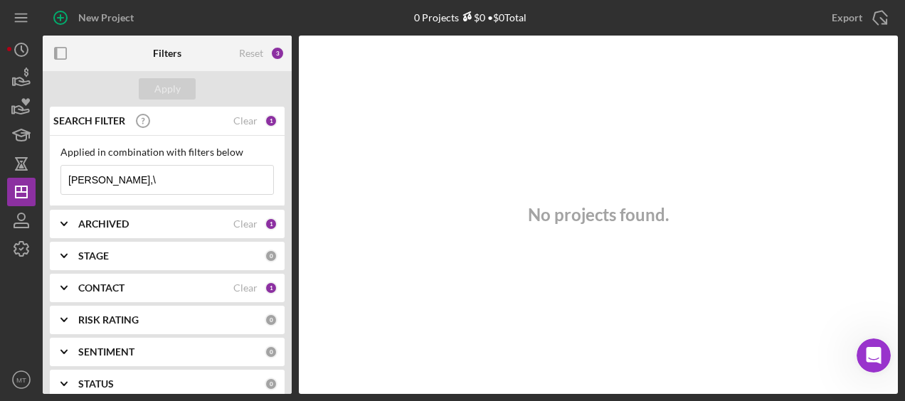
click at [152, 185] on input "[PERSON_NAME],\" at bounding box center [167, 180] width 212 height 28
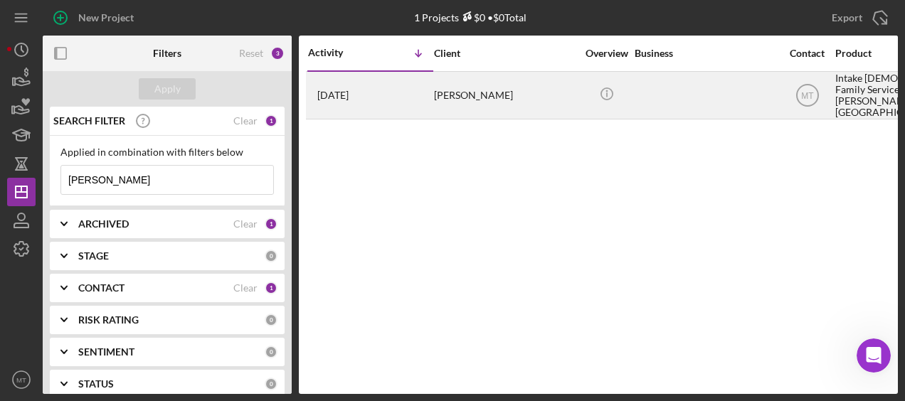
type input "[PERSON_NAME]"
click at [504, 90] on div "[PERSON_NAME]" at bounding box center [505, 96] width 142 height 46
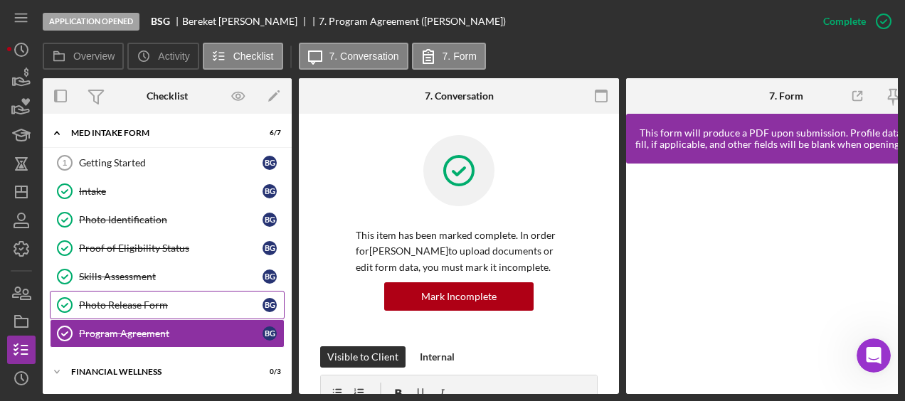
scroll to position [34, 0]
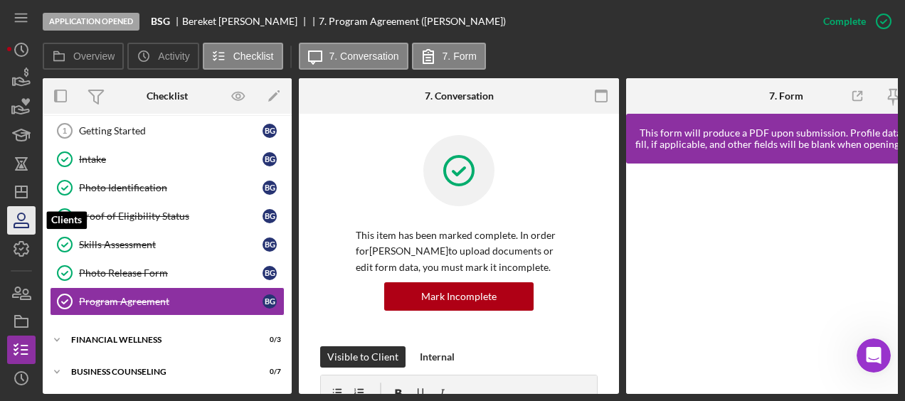
click at [25, 220] on icon "button" at bounding box center [22, 221] width 36 height 36
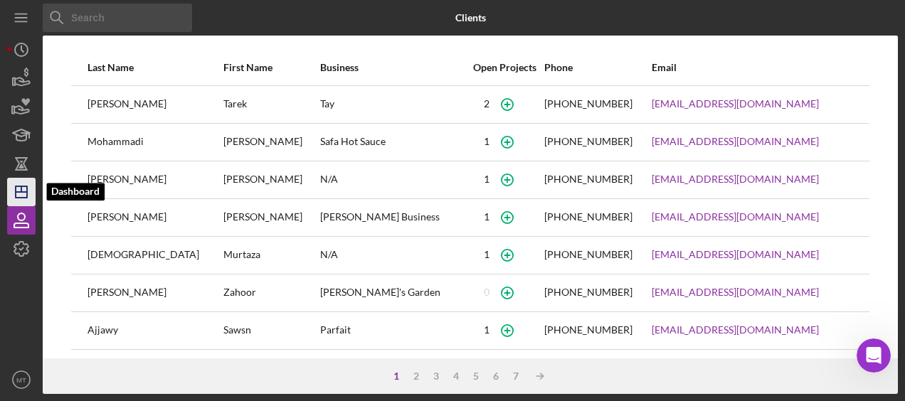
click at [21, 189] on line "button" at bounding box center [21, 189] width 0 height 6
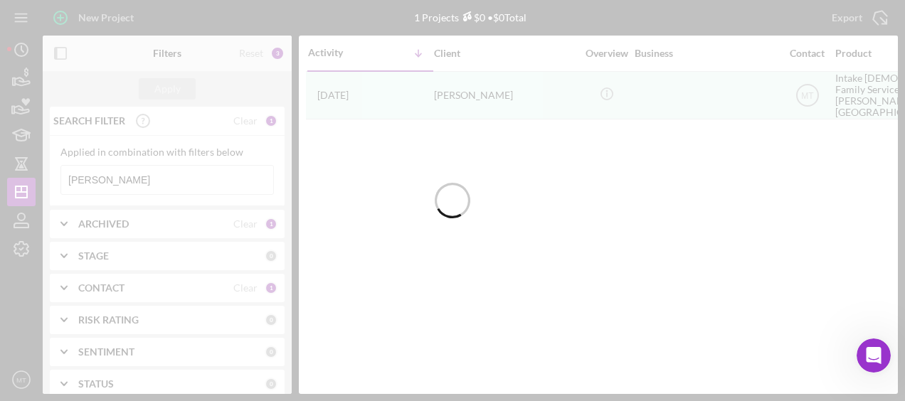
click at [138, 183] on div at bounding box center [452, 200] width 905 height 401
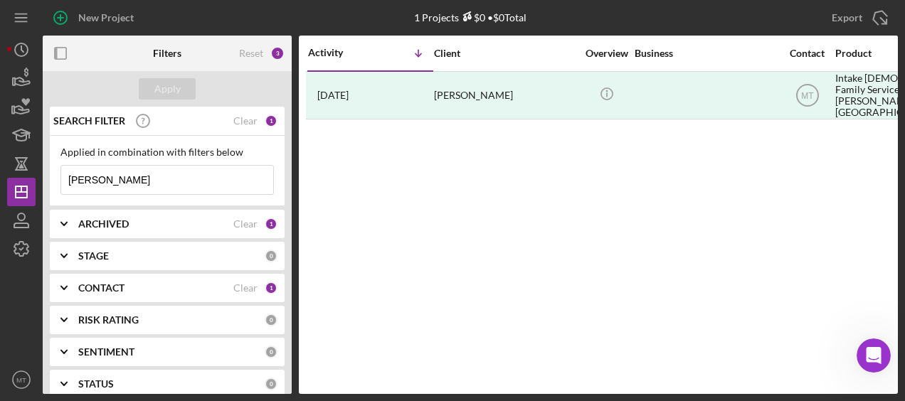
click at [127, 178] on input "[PERSON_NAME]" at bounding box center [167, 180] width 212 height 28
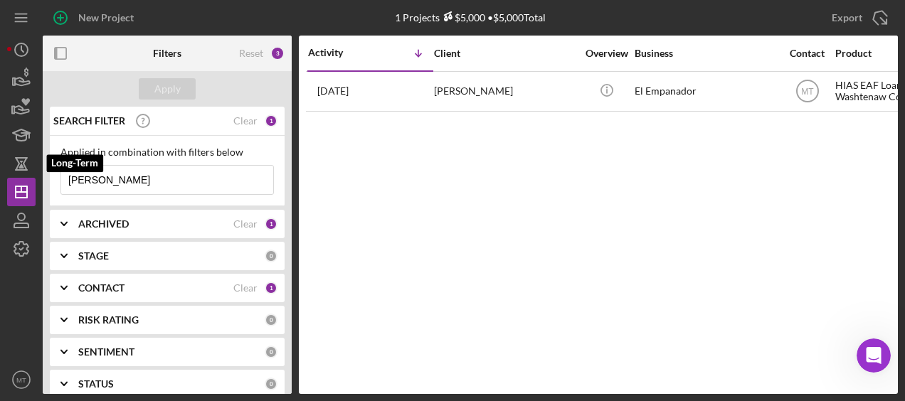
drag, startPoint x: 126, startPoint y: 179, endPoint x: 0, endPoint y: 162, distance: 127.1
click at [0, 162] on html "New Project 1 Projects $5,000 • $5,000 Total [PERSON_NAME] Export Icon/Export F…" at bounding box center [452, 200] width 905 height 401
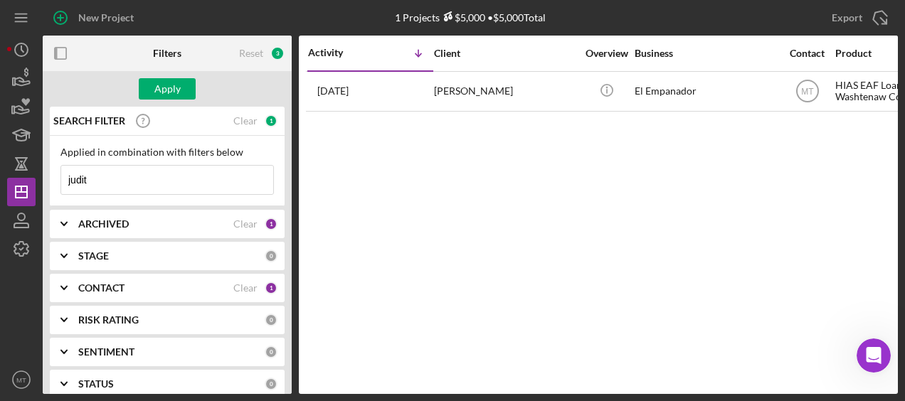
type input "[PERSON_NAME]"
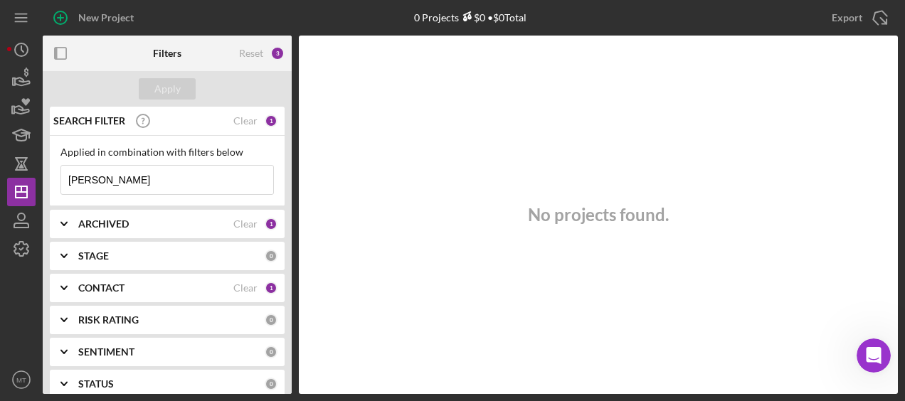
drag, startPoint x: 109, startPoint y: 185, endPoint x: 59, endPoint y: 181, distance: 49.9
click at [59, 181] on div "Applied in combination with filters below [PERSON_NAME] Icon/Menu Close" at bounding box center [167, 171] width 235 height 70
paste input "[PERSON_NAME]"
drag, startPoint x: 117, startPoint y: 181, endPoint x: 9, endPoint y: 207, distance: 110.6
drag, startPoint x: 9, startPoint y: 207, endPoint x: 109, endPoint y: 182, distance: 102.7
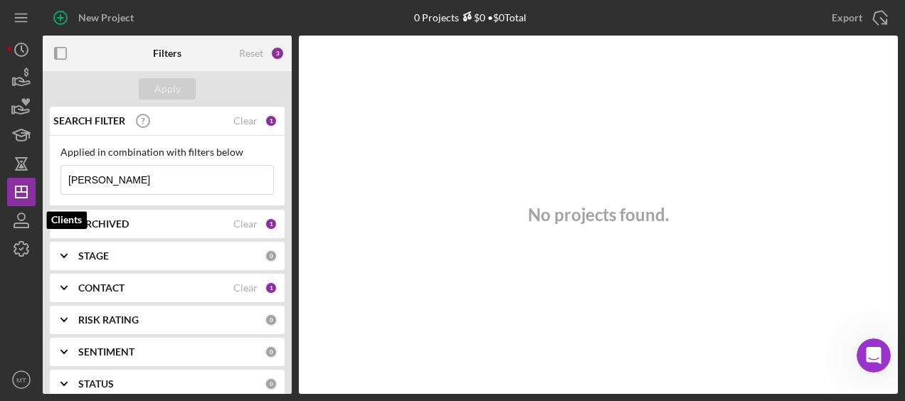
click at [109, 182] on input "[PERSON_NAME]" at bounding box center [167, 180] width 212 height 28
drag, startPoint x: 120, startPoint y: 180, endPoint x: 66, endPoint y: 187, distance: 53.8
click at [66, 187] on input "[PERSON_NAME]" at bounding box center [167, 180] width 212 height 28
paste input "[PERSON_NAME]"
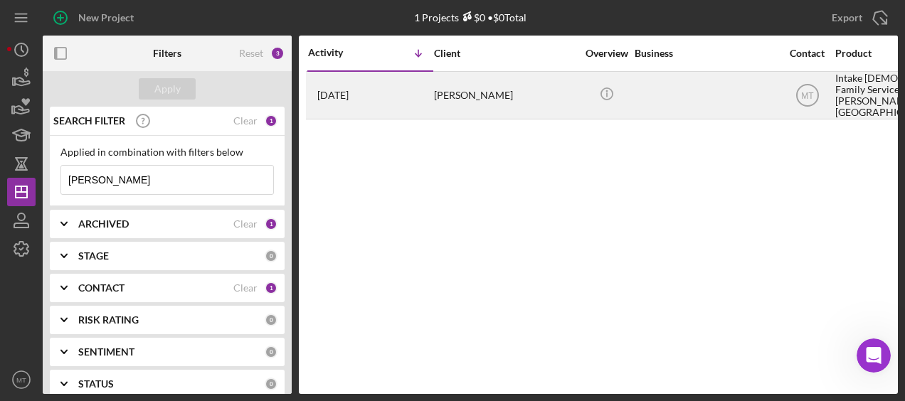
type input "[PERSON_NAME]"
click at [492, 98] on div "[PERSON_NAME]" at bounding box center [505, 96] width 142 height 46
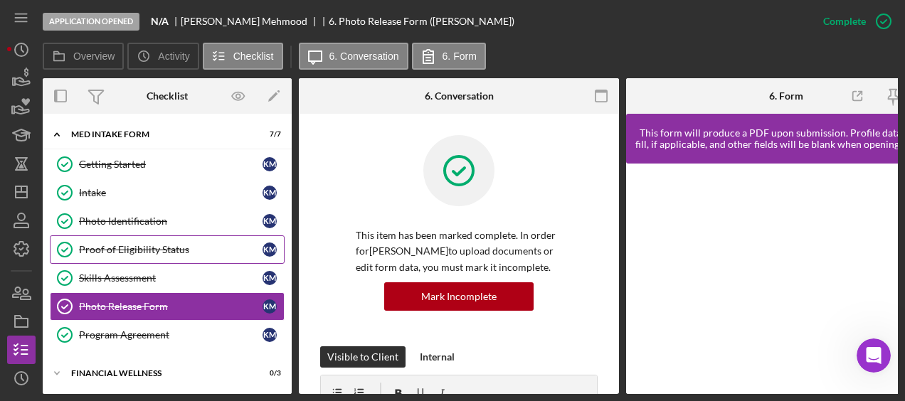
scroll to position [34, 0]
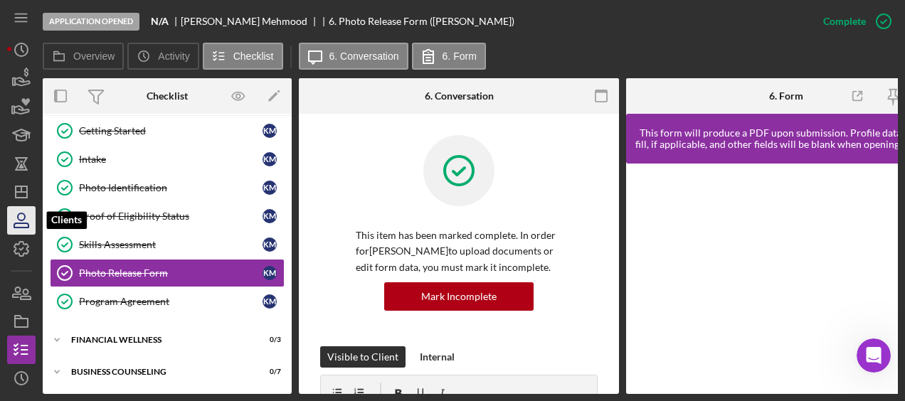
click at [23, 210] on icon "button" at bounding box center [22, 221] width 36 height 36
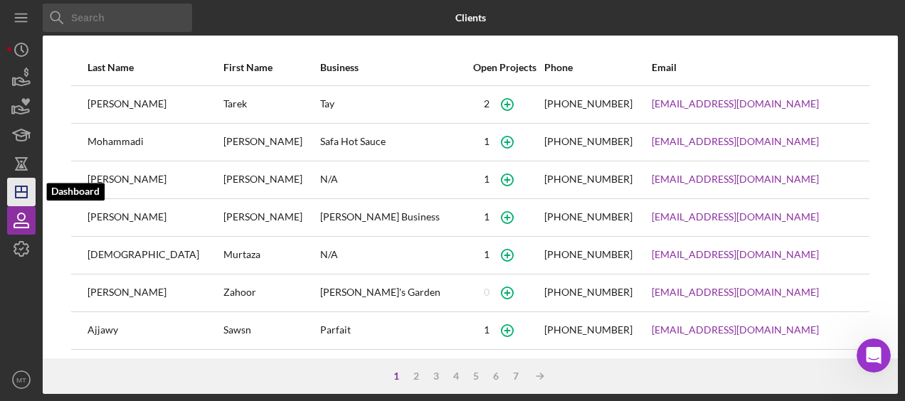
click at [21, 186] on line "button" at bounding box center [21, 189] width 0 height 6
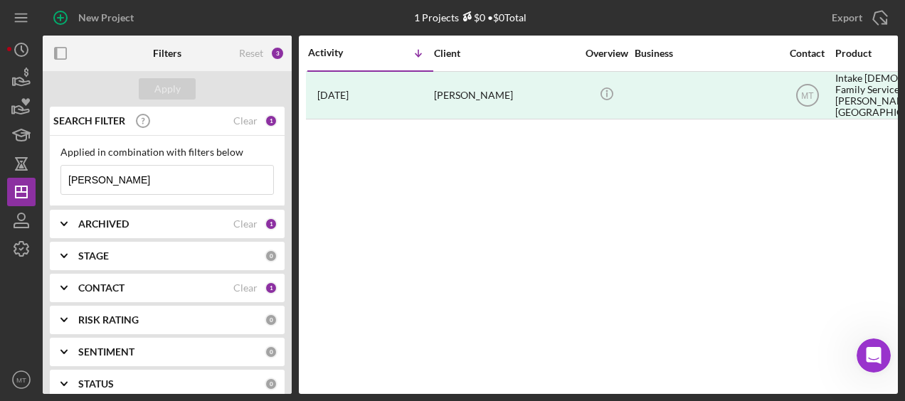
click at [105, 181] on input "[PERSON_NAME]" at bounding box center [167, 180] width 212 height 28
paste input "l"
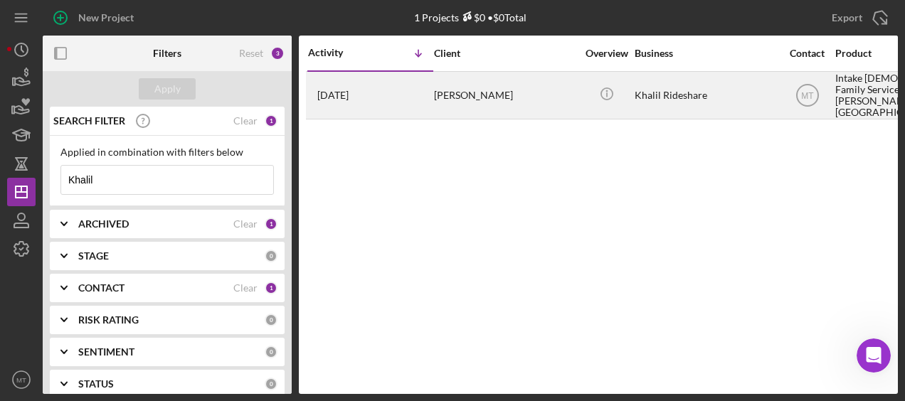
type input "Khalil"
click at [481, 95] on div "[PERSON_NAME]" at bounding box center [505, 96] width 142 height 46
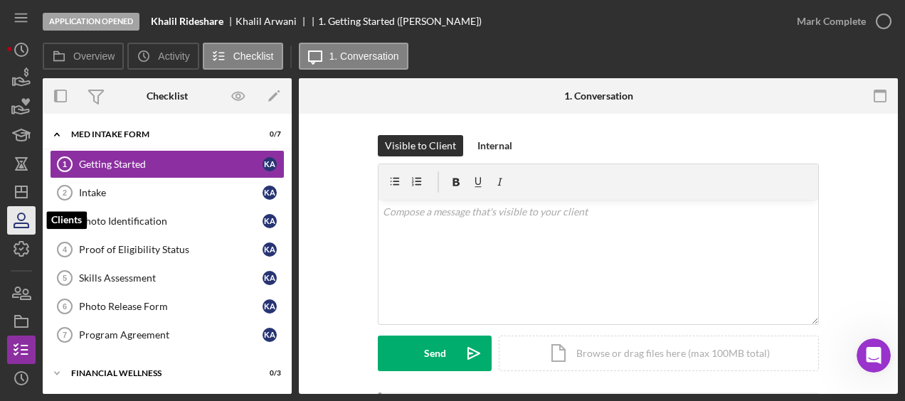
click at [18, 209] on icon "button" at bounding box center [22, 221] width 36 height 36
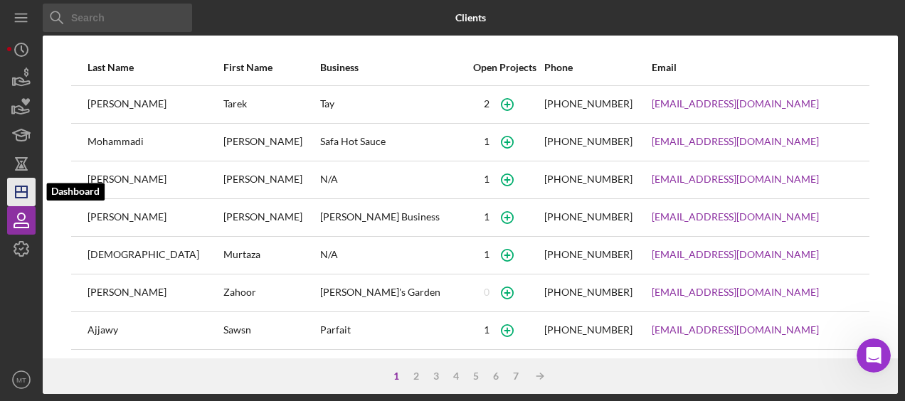
click at [22, 184] on icon "Icon/Dashboard" at bounding box center [22, 192] width 36 height 36
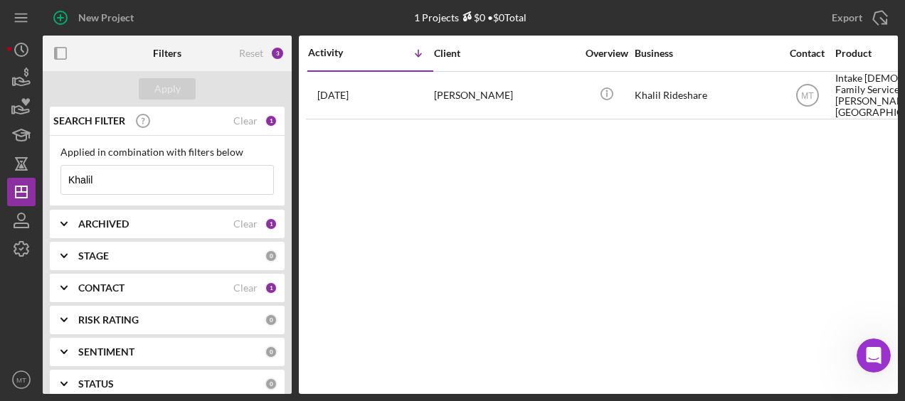
click at [188, 180] on input "Khalil" at bounding box center [167, 180] width 212 height 28
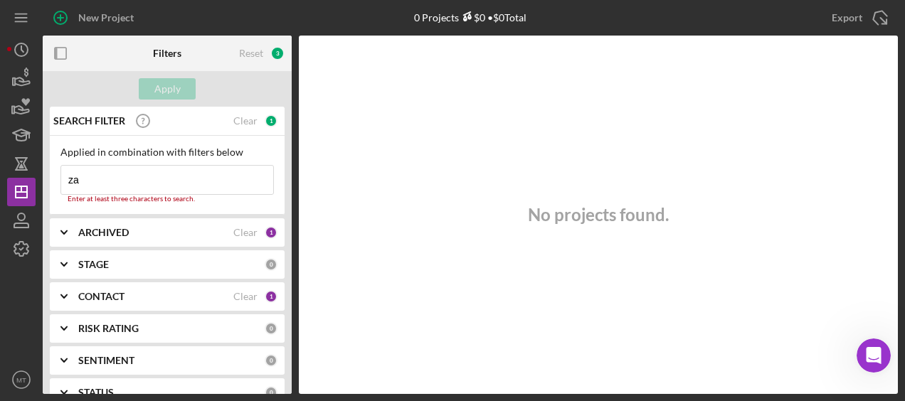
type input "z"
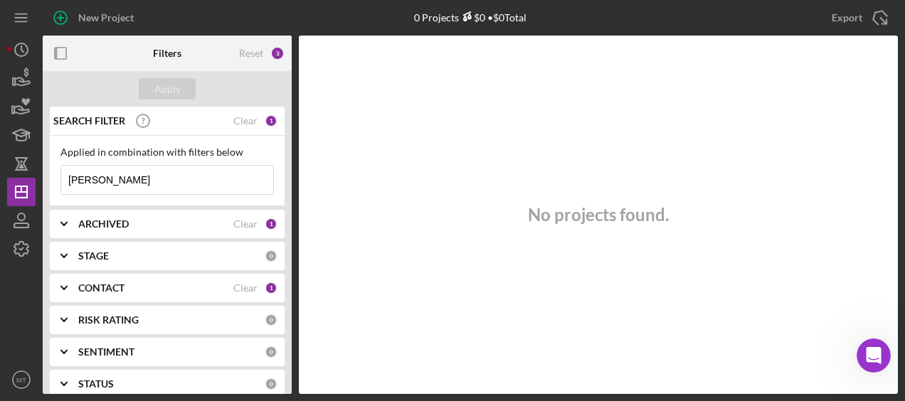
drag, startPoint x: 105, startPoint y: 178, endPoint x: 6, endPoint y: 199, distance: 101.0
click at [6, 199] on div "New Project 0 Projects $0 • $0 Total Khalil Export Icon/Export Filters Reset 3 …" at bounding box center [452, 200] width 905 height 401
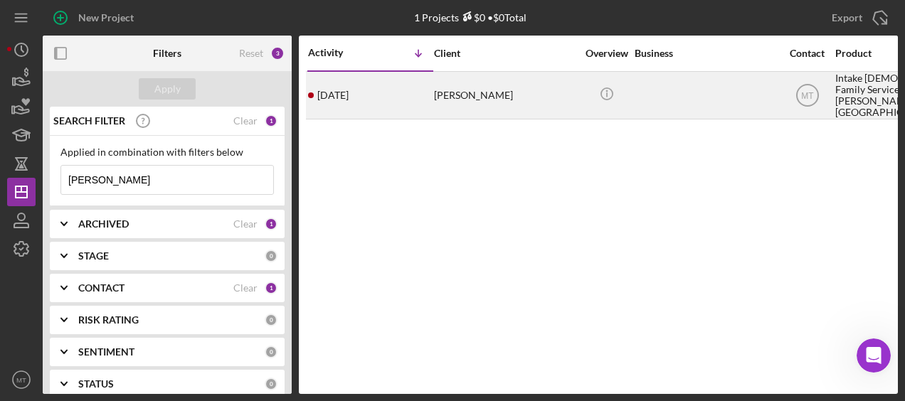
type input "[PERSON_NAME]"
click at [475, 97] on div "[PERSON_NAME]" at bounding box center [505, 96] width 142 height 46
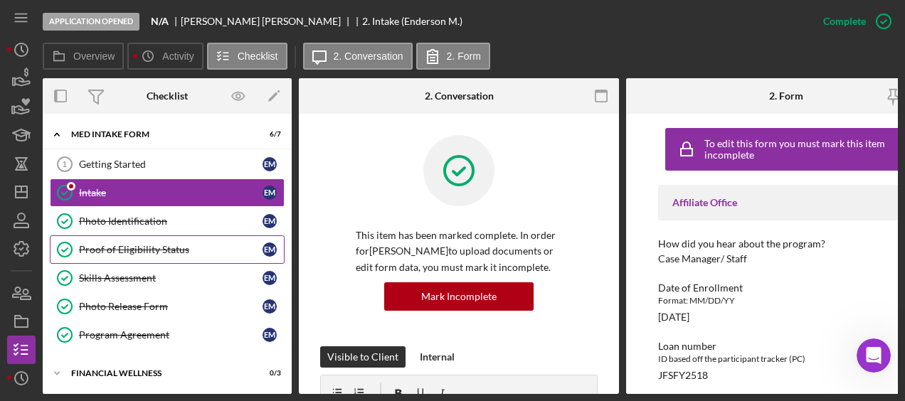
scroll to position [34, 0]
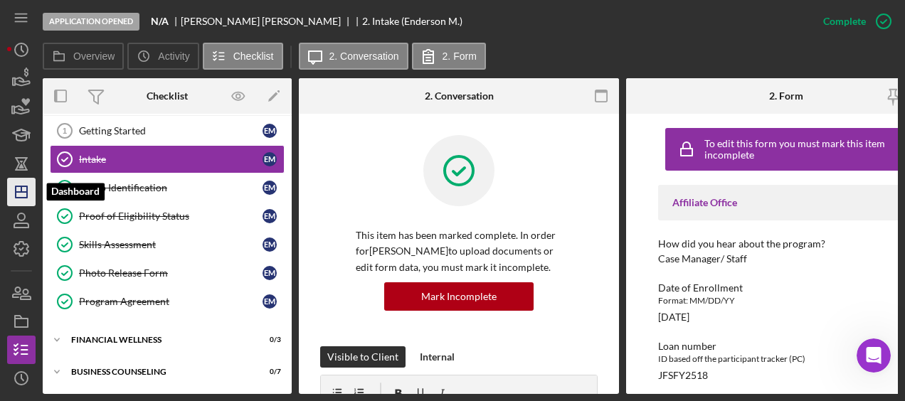
click at [16, 196] on icon "Icon/Dashboard" at bounding box center [22, 192] width 36 height 36
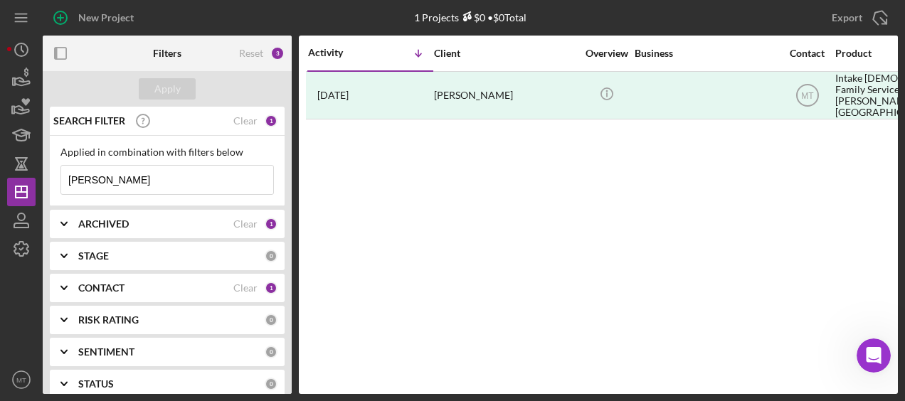
click at [112, 178] on input "[PERSON_NAME]" at bounding box center [167, 180] width 212 height 28
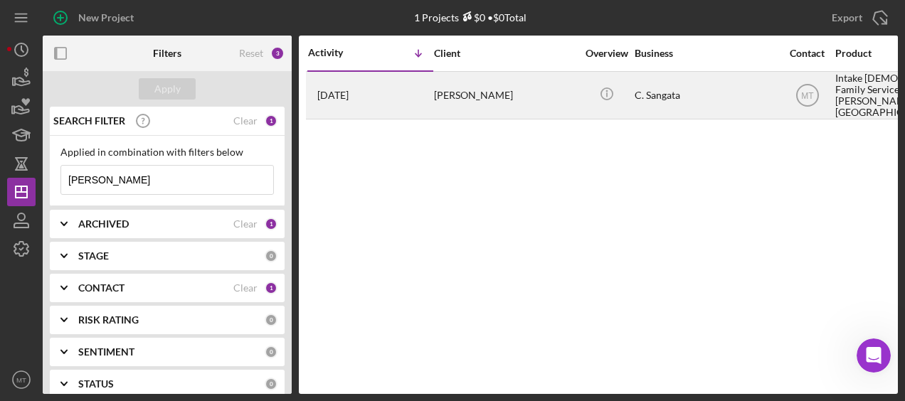
type input "[PERSON_NAME]"
click at [458, 80] on div "[PERSON_NAME]" at bounding box center [505, 96] width 142 height 46
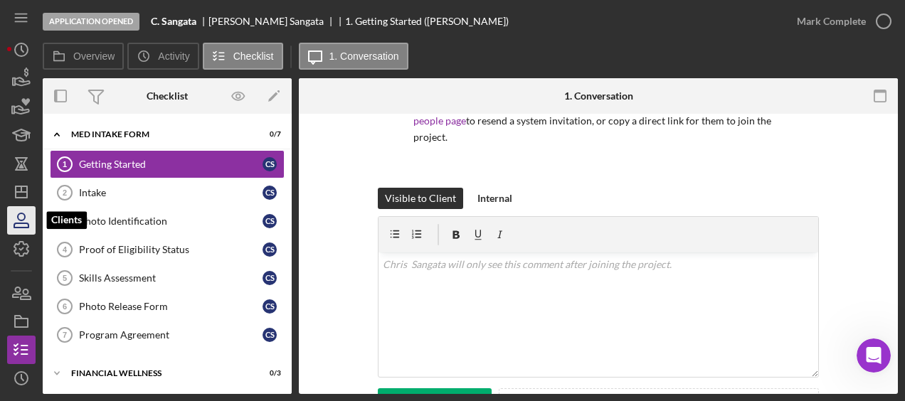
click at [23, 210] on icon "button" at bounding box center [22, 221] width 36 height 36
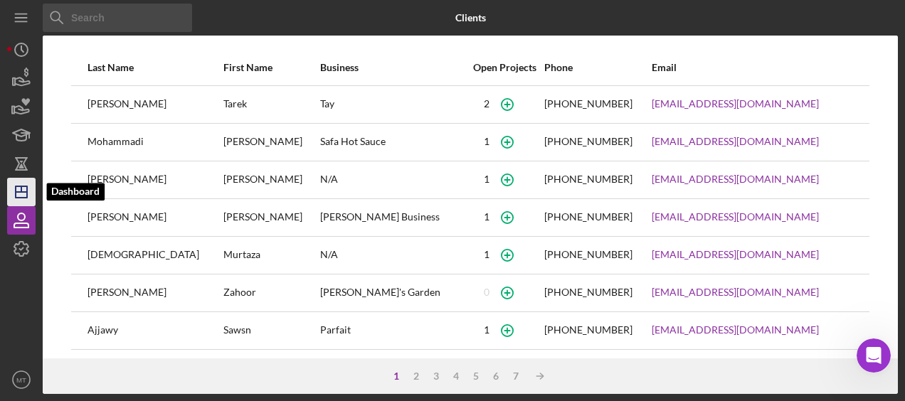
click at [18, 192] on line "button" at bounding box center [21, 192] width 11 height 0
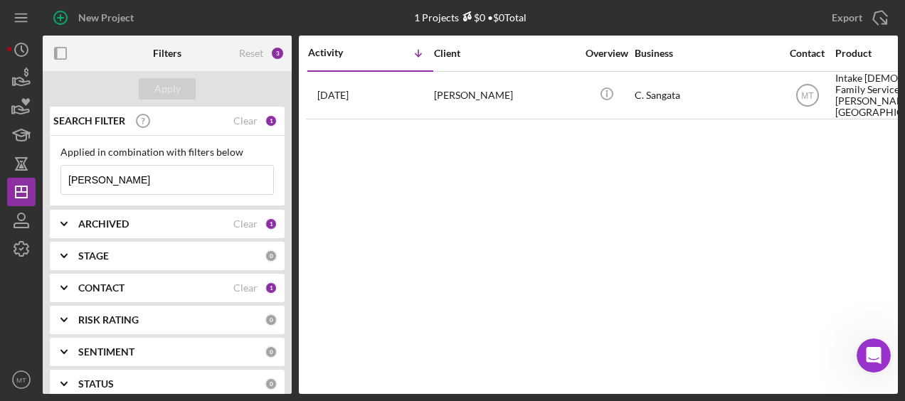
click at [107, 182] on input "[PERSON_NAME]" at bounding box center [167, 180] width 212 height 28
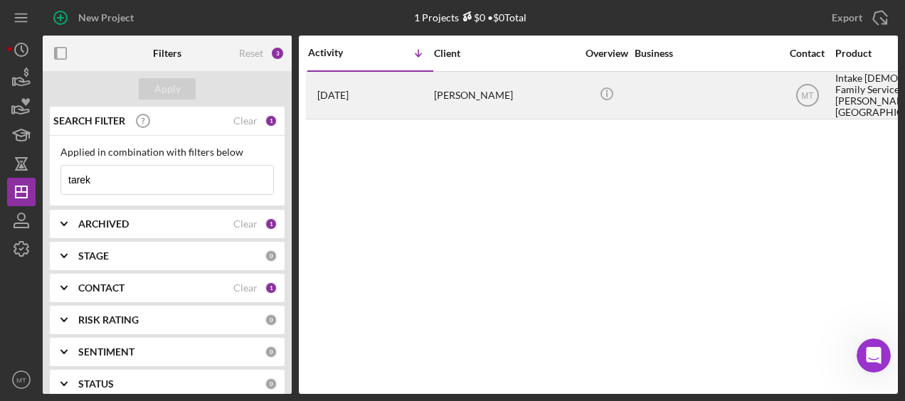
type input "tarek"
click at [467, 94] on div "[PERSON_NAME]" at bounding box center [505, 96] width 142 height 46
